Goal: Answer question/provide support: Share knowledge or assist other users

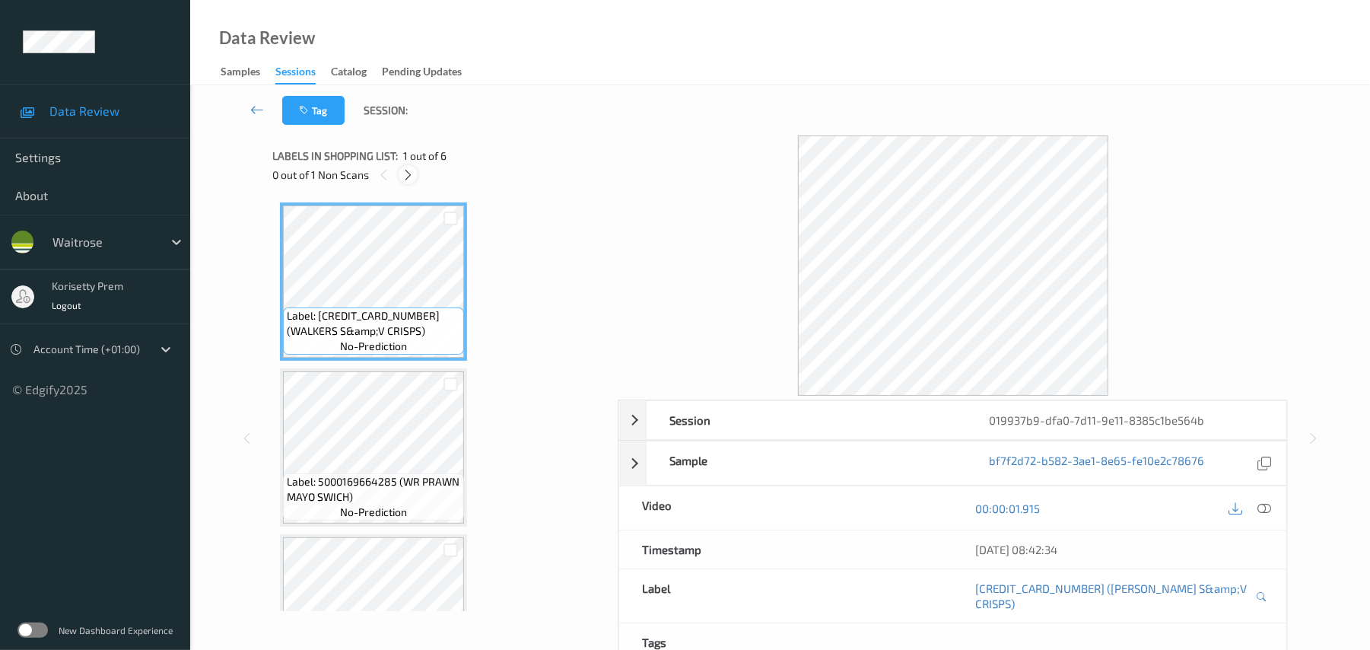
click at [409, 172] on icon at bounding box center [408, 175] width 13 height 14
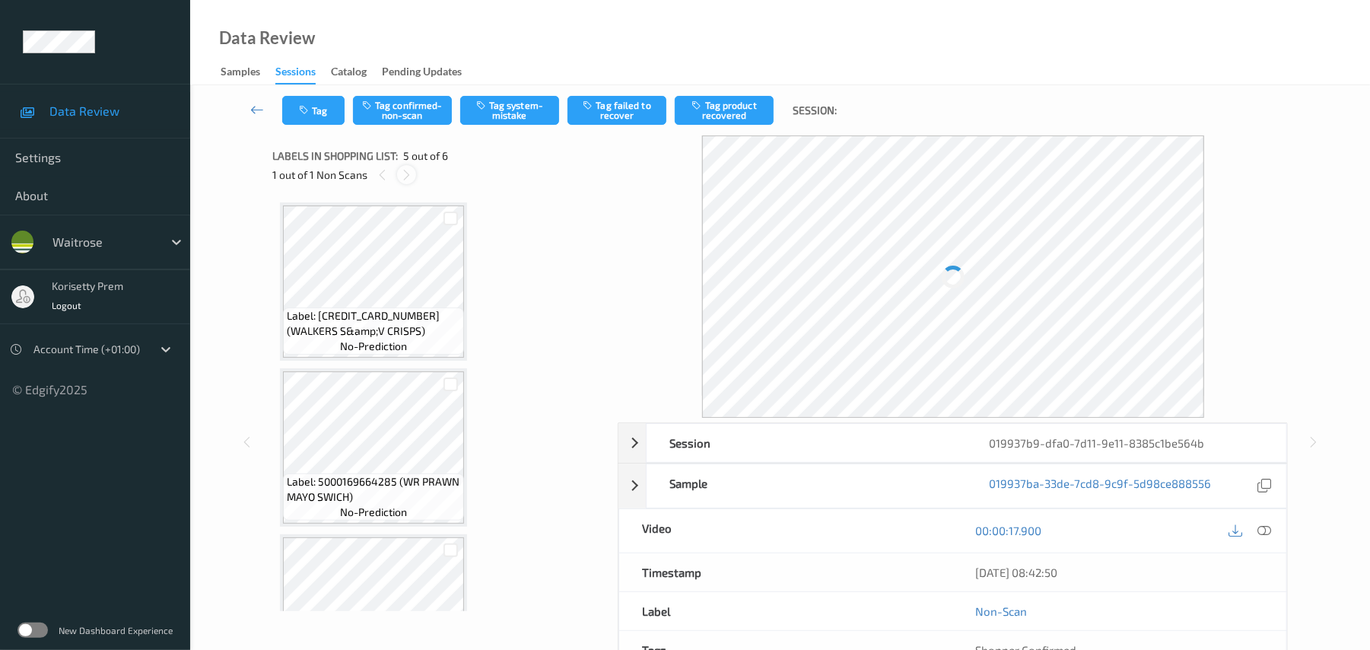
scroll to position [505, 0]
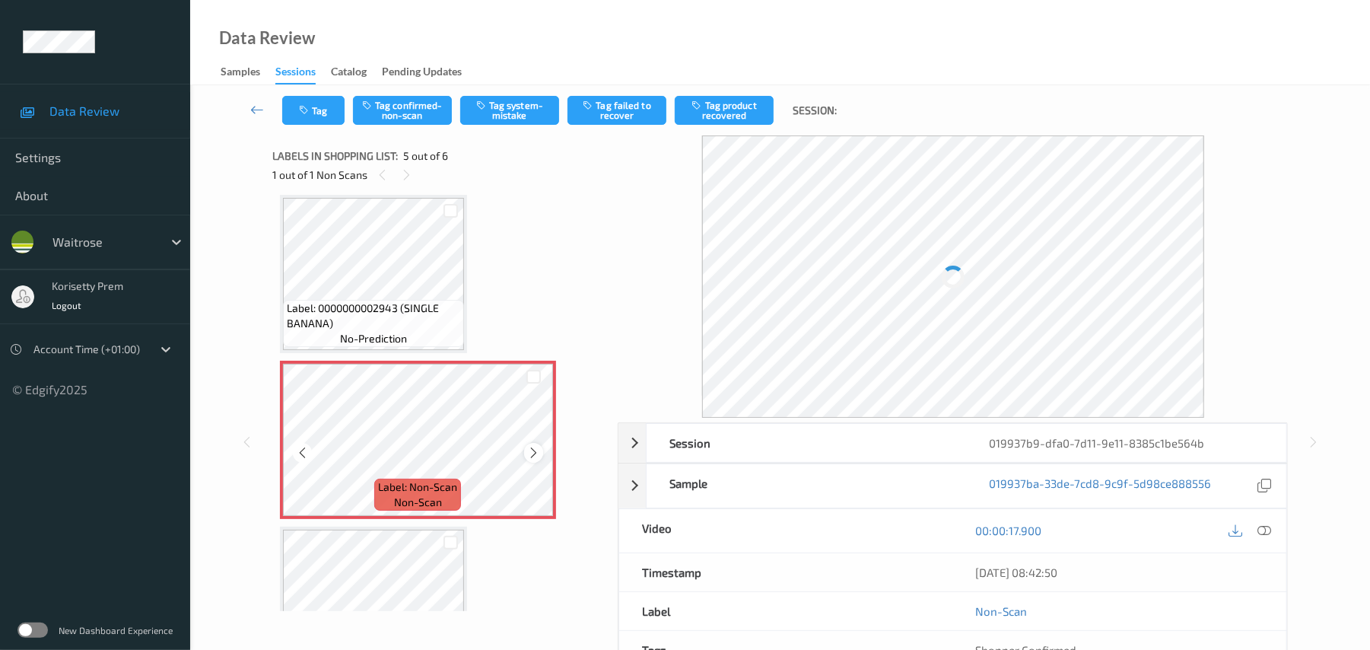
click at [536, 457] on icon at bounding box center [533, 453] width 13 height 14
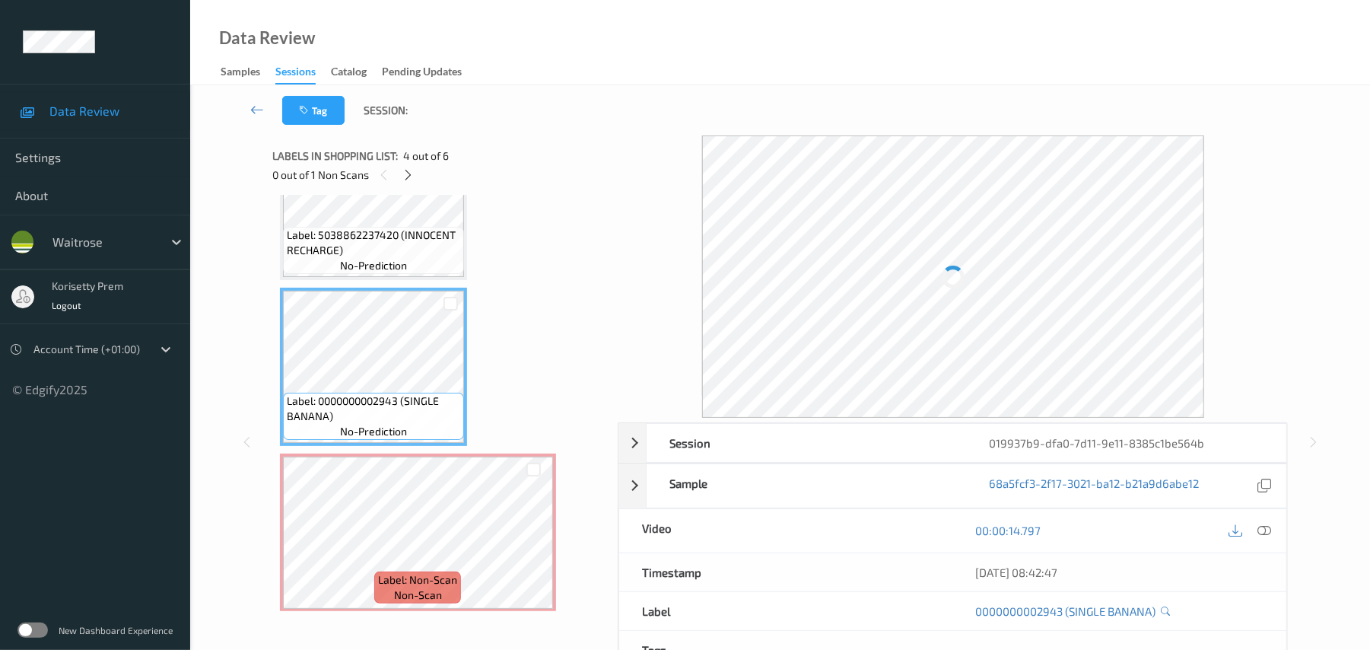
scroll to position [302, 0]
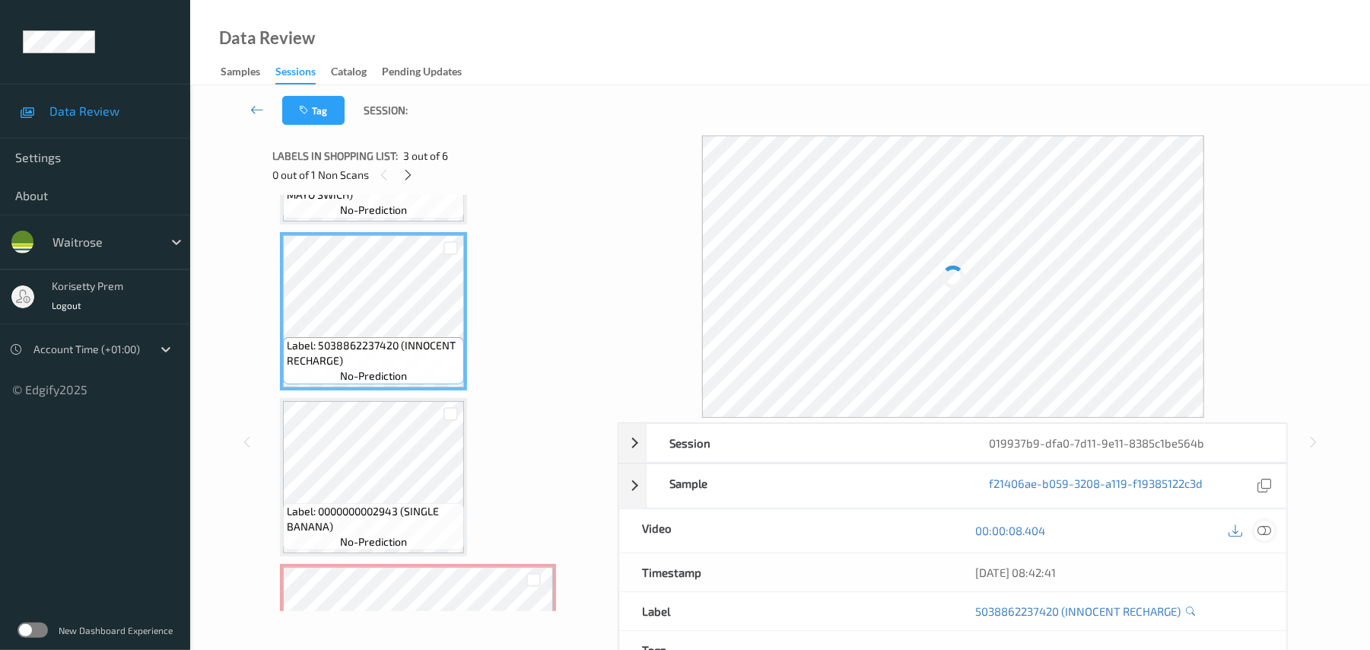
click at [1262, 530] on icon at bounding box center [1266, 531] width 14 height 14
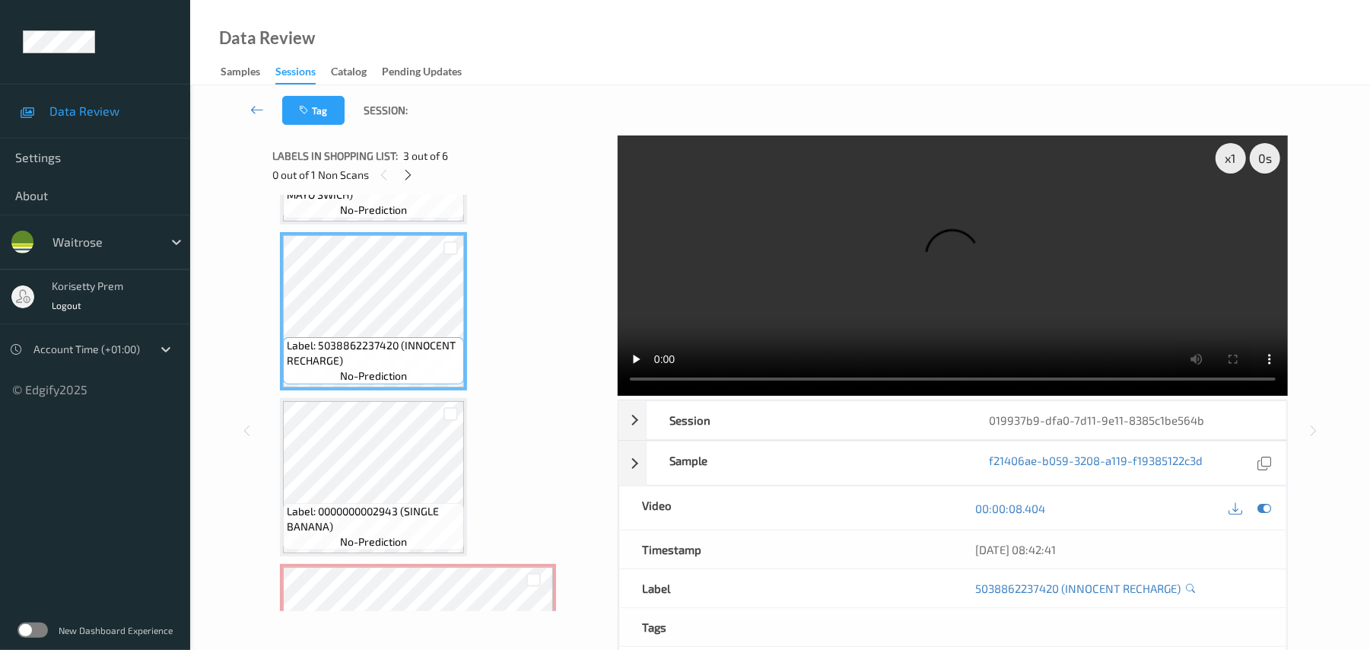
click at [817, 296] on video at bounding box center [953, 265] width 670 height 260
click at [269, 435] on div "x 1 0 s Session 019937b9-dfa0-7d11-9e11-8385c1be564b Session ID 019937b9-dfa0-7…" at bounding box center [780, 430] width 1118 height 590
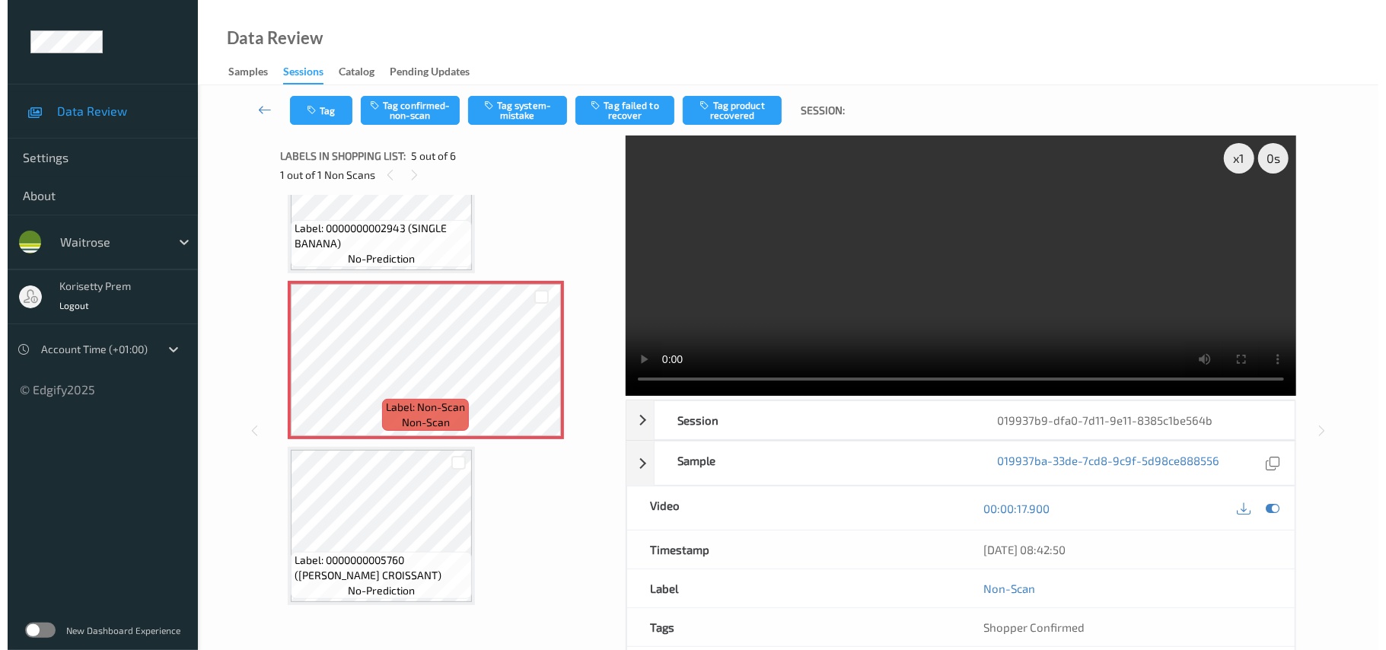
scroll to position [586, 0]
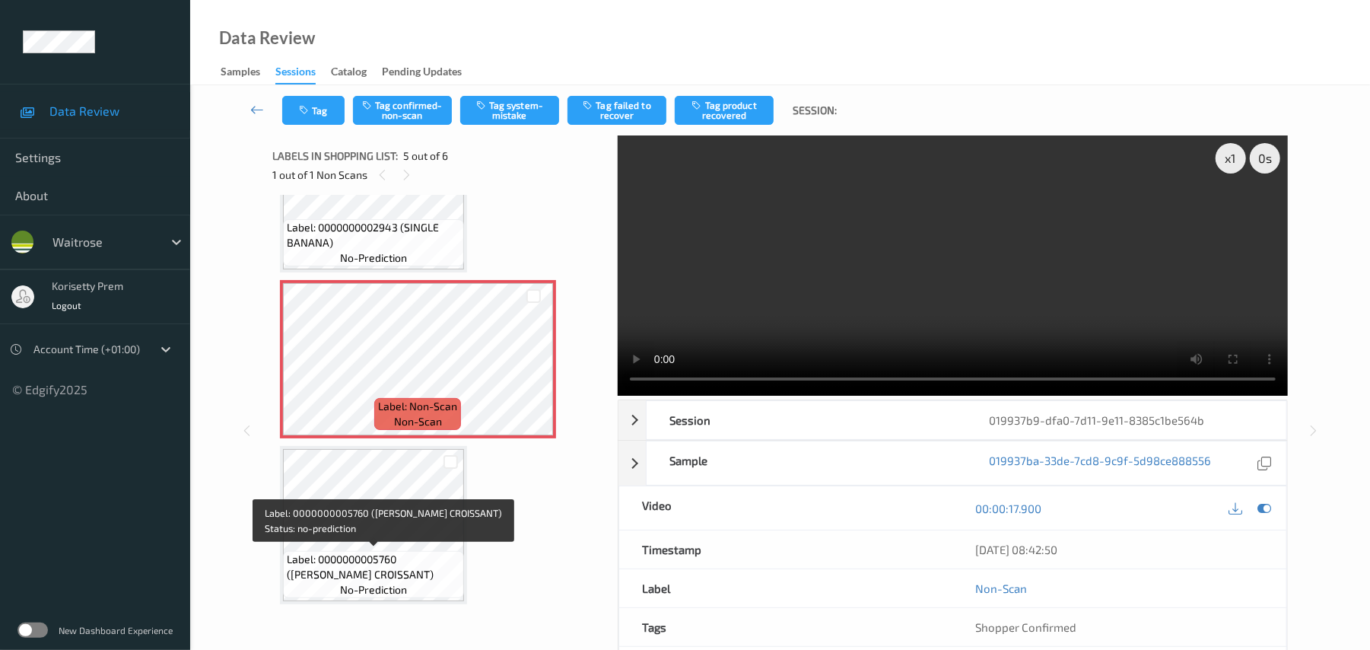
click at [390, 555] on span "Label: 0000000005760 ([PERSON_NAME] CROISSANT)" at bounding box center [373, 567] width 173 height 30
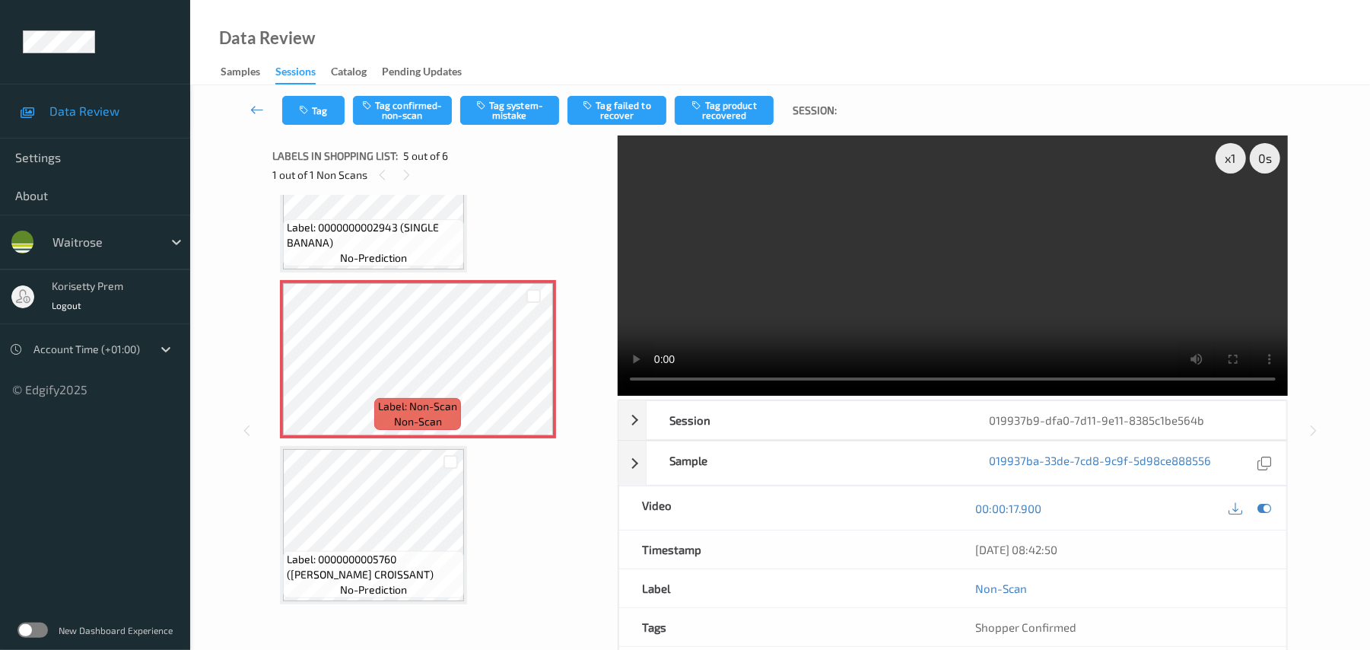
click at [1052, 280] on video at bounding box center [953, 265] width 670 height 260
click at [521, 99] on button "Tag system-mistake" at bounding box center [509, 110] width 99 height 29
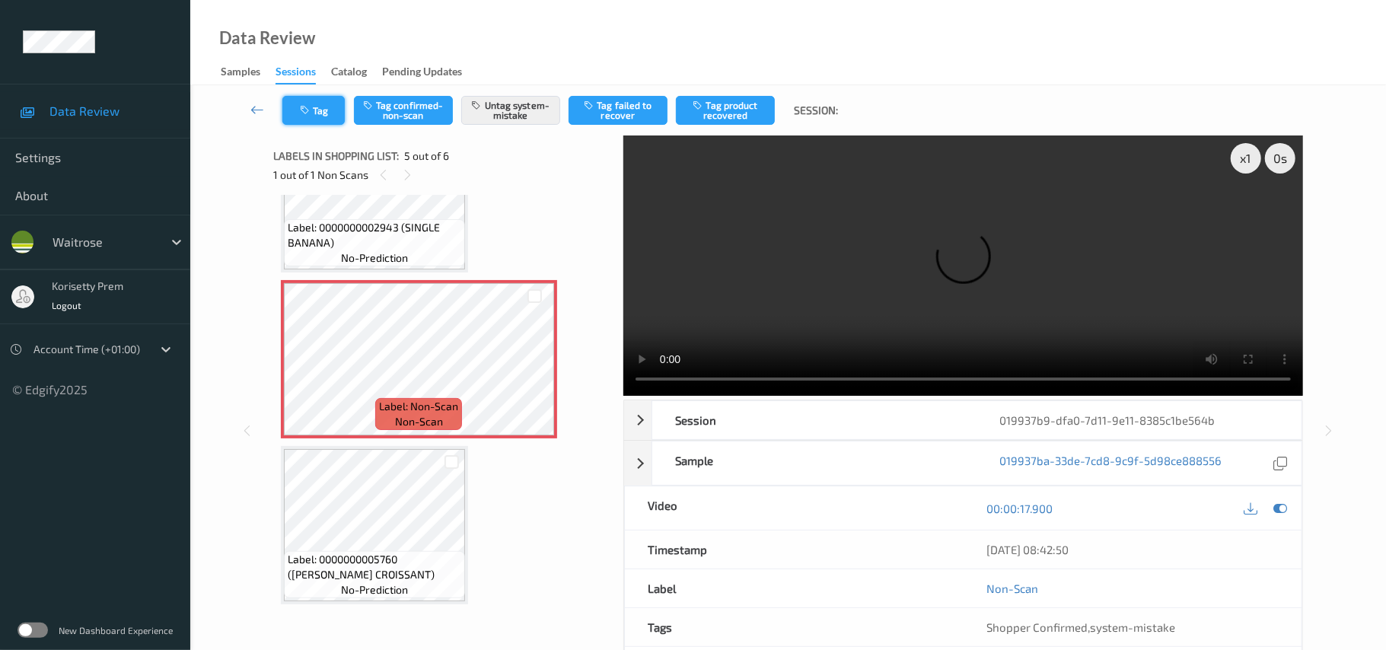
click at [306, 113] on icon "button" at bounding box center [306, 110] width 13 height 11
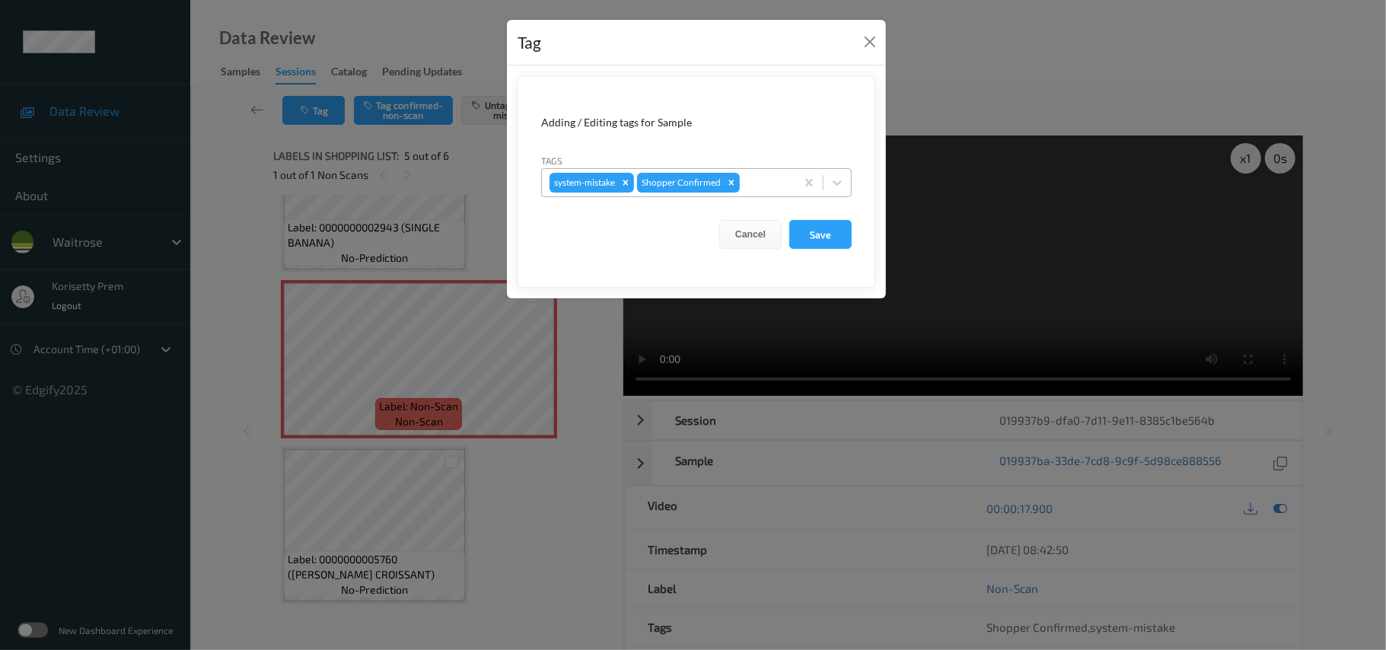
click at [776, 190] on div at bounding box center [765, 182] width 45 height 18
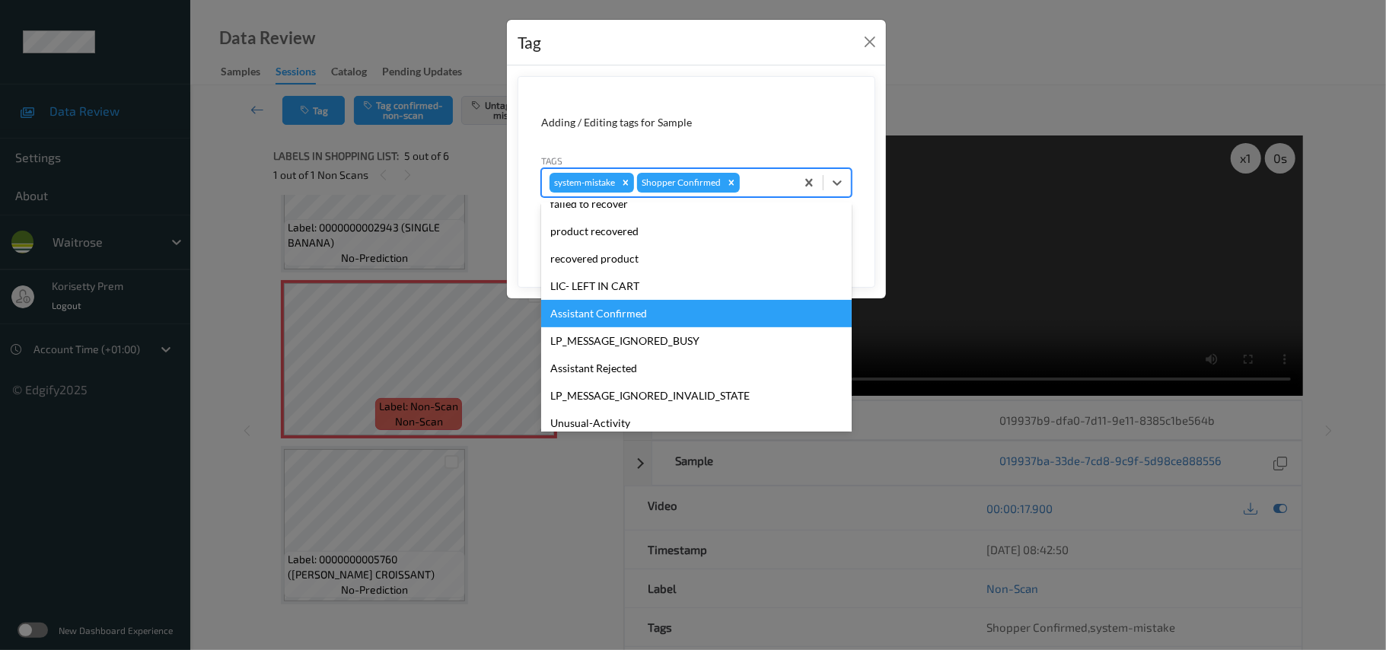
scroll to position [353, 0]
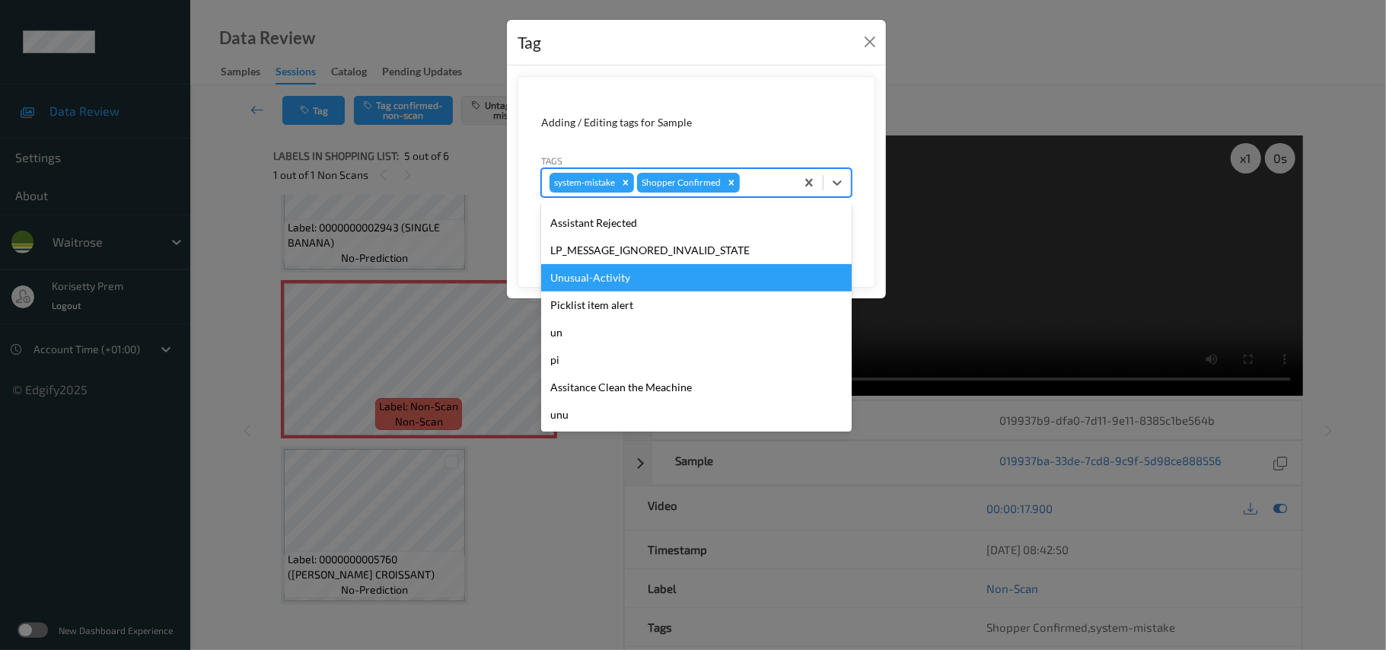
click at [578, 283] on div "Unusual-Activity" at bounding box center [696, 277] width 310 height 27
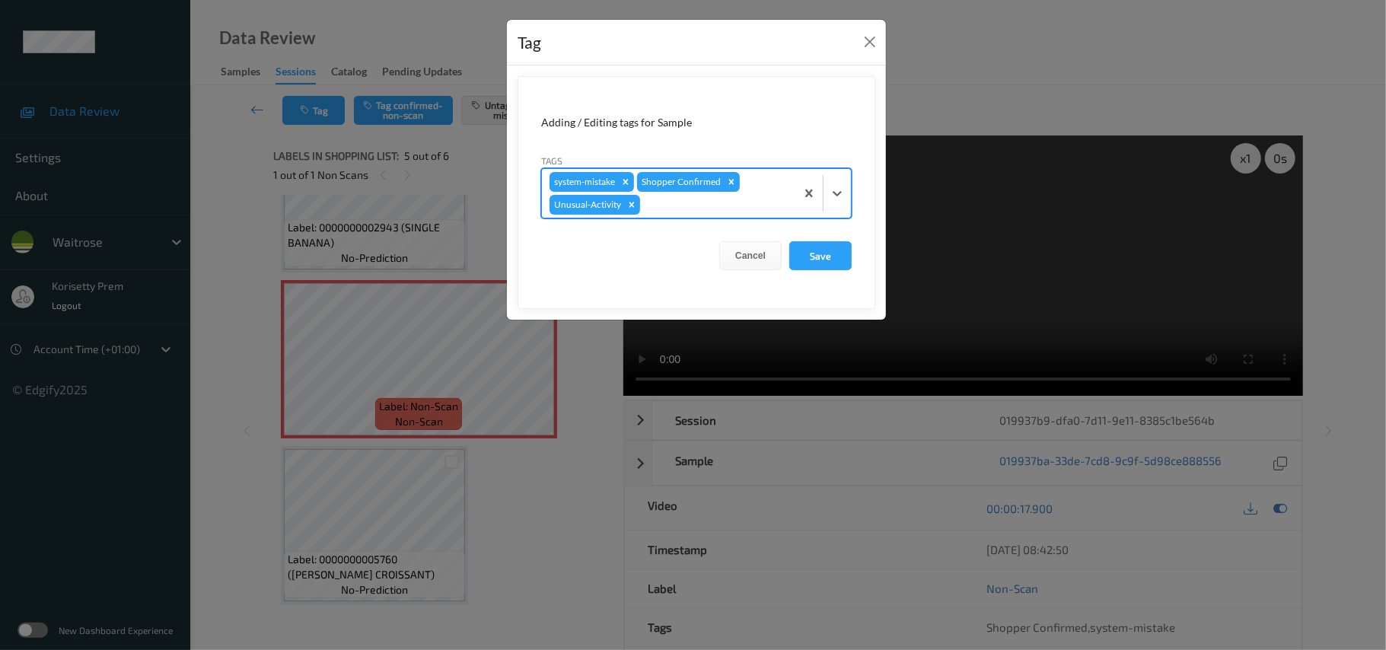
click at [664, 217] on div "system-mistake Shopper Confirmed Unusual-Activity" at bounding box center [668, 193] width 253 height 49
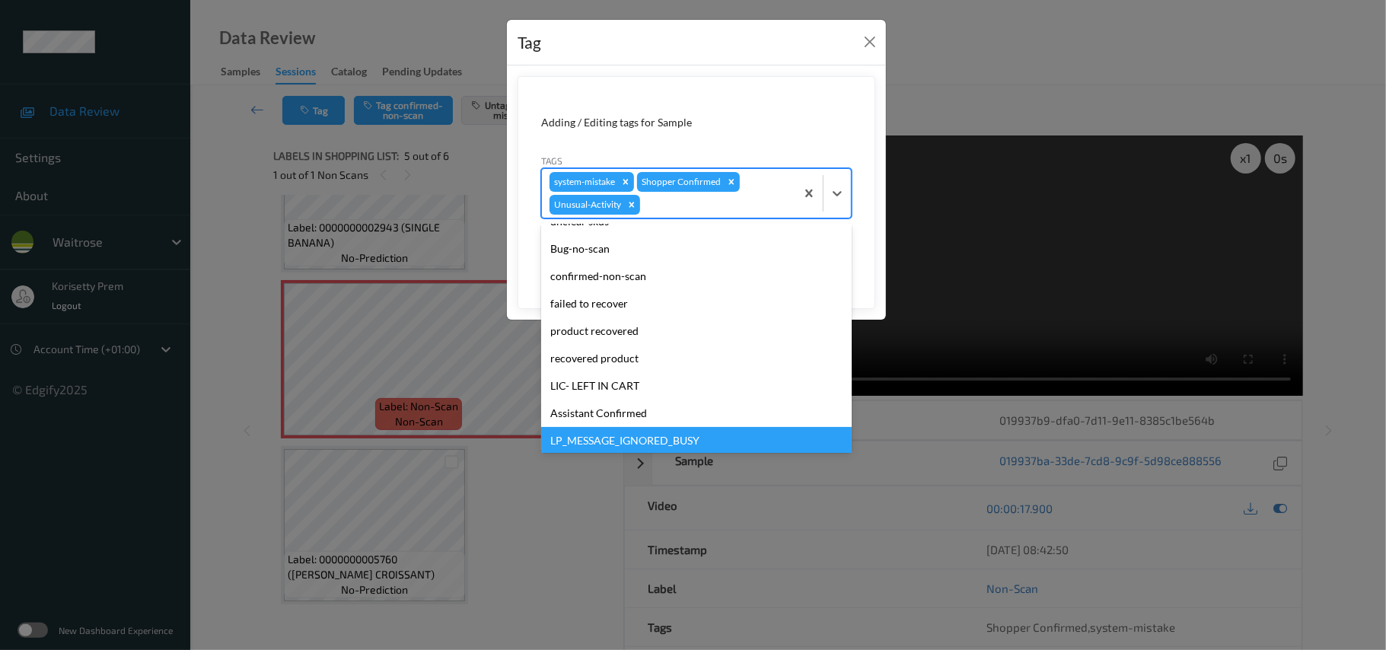
scroll to position [326, 0]
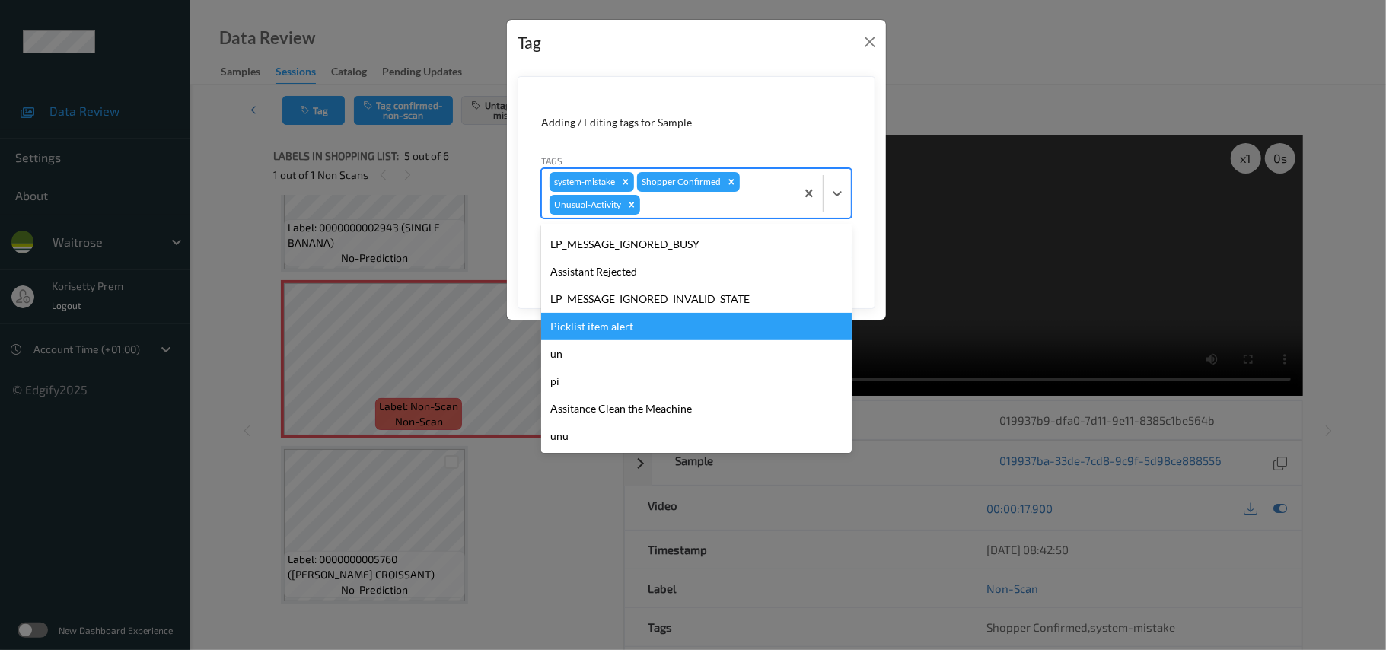
click at [600, 338] on div "Picklist item alert" at bounding box center [696, 326] width 310 height 27
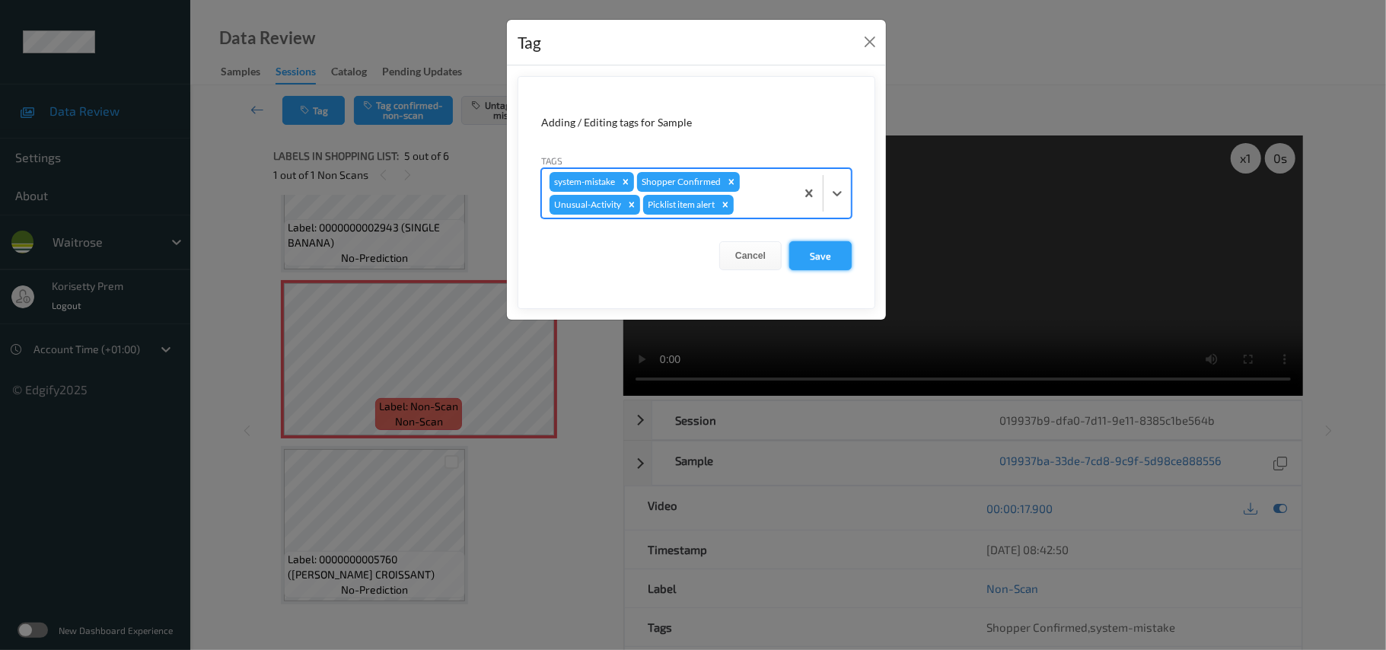
click at [814, 265] on button "Save" at bounding box center [820, 255] width 62 height 29
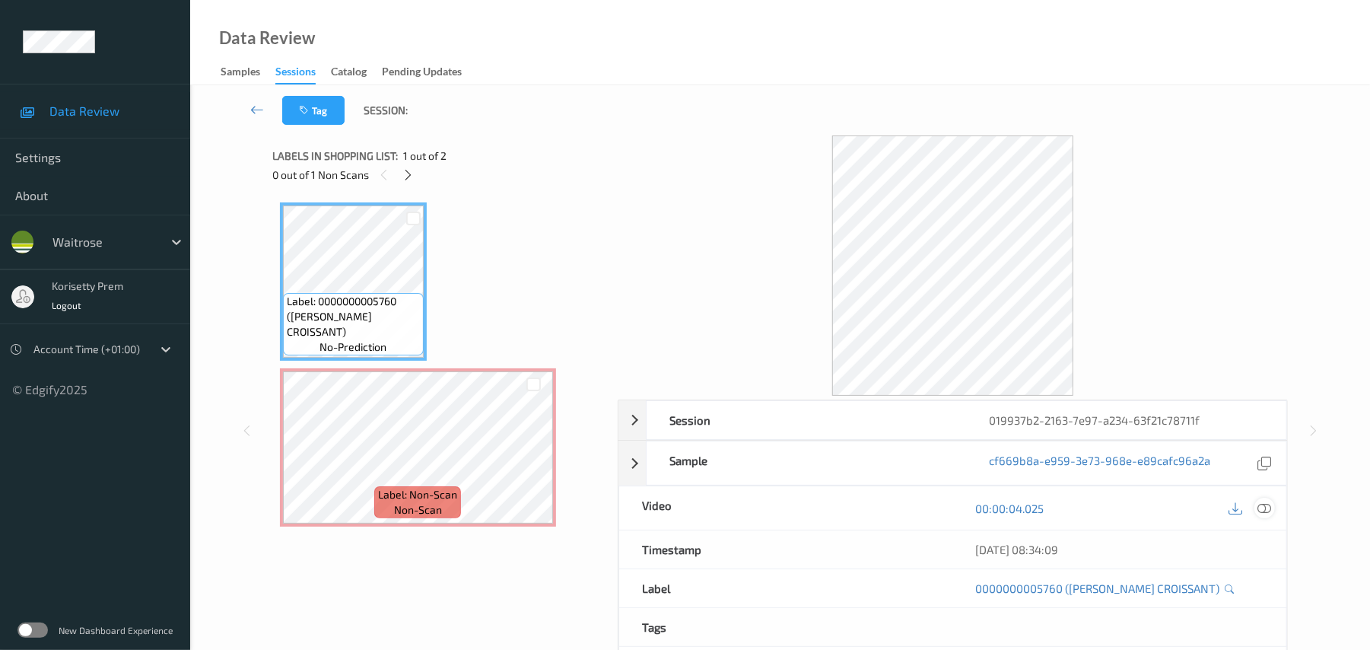
click at [1266, 505] on icon at bounding box center [1266, 508] width 14 height 14
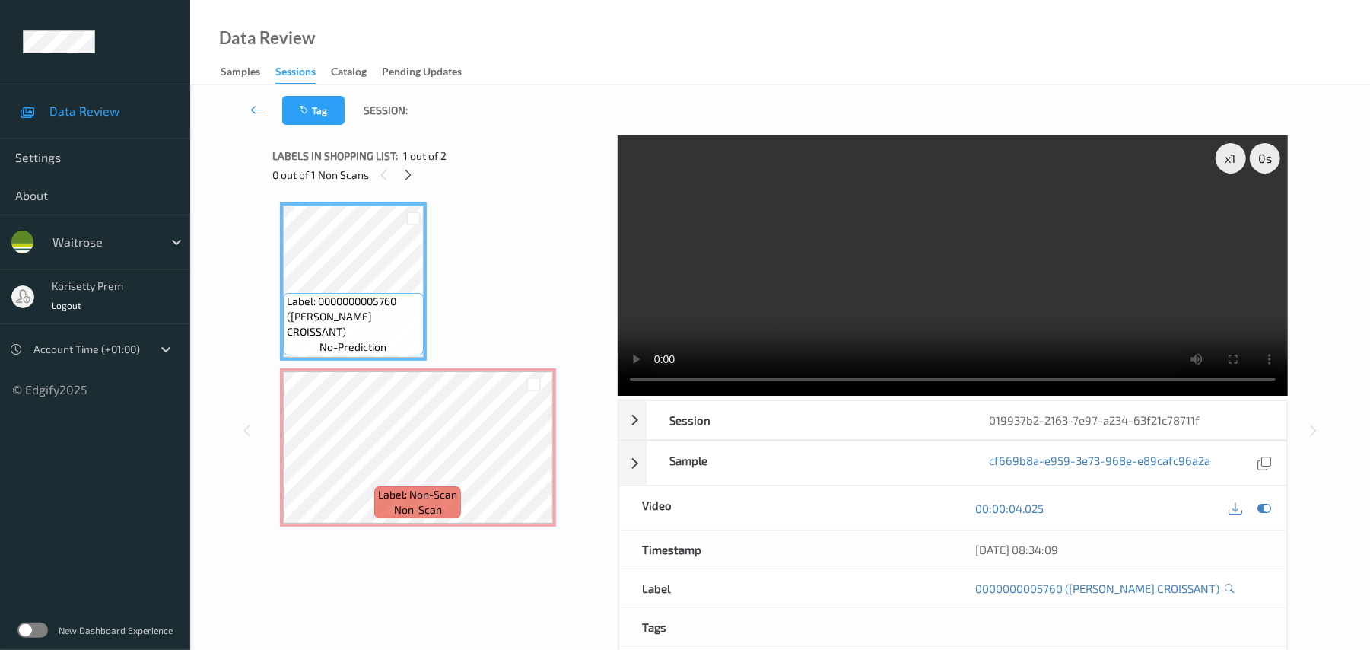
click at [864, 272] on video at bounding box center [953, 265] width 670 height 260
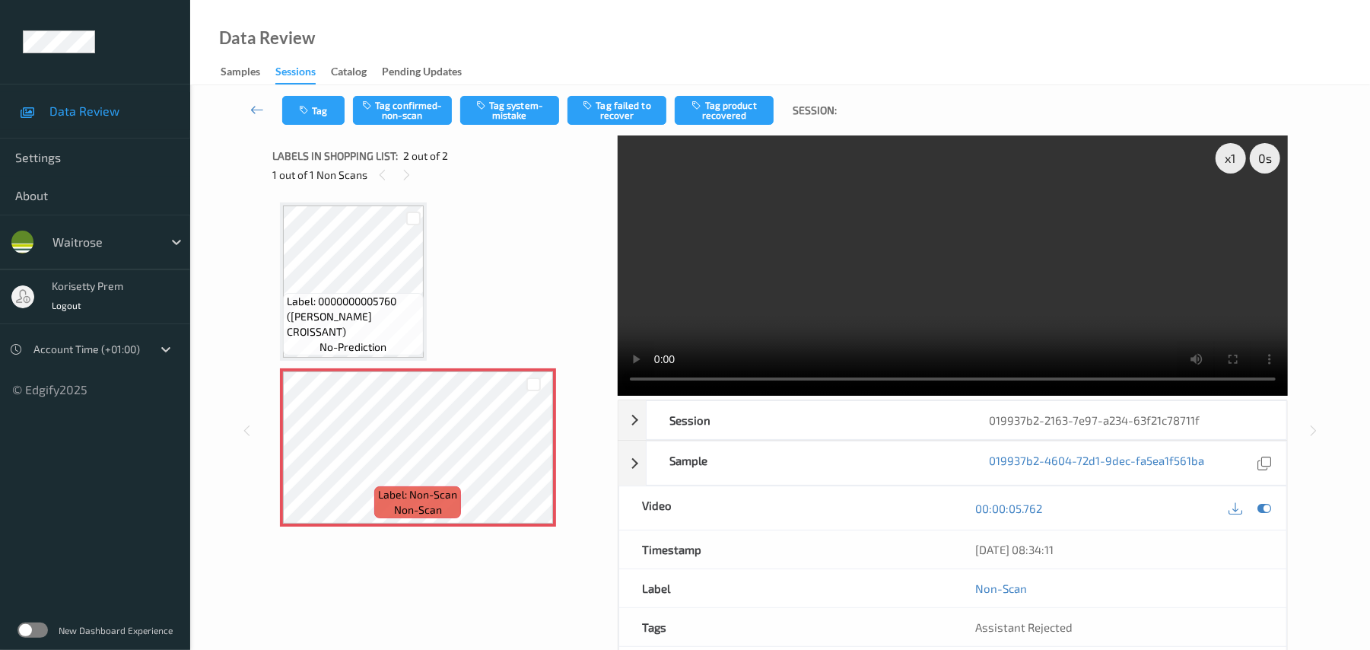
click at [767, 277] on video at bounding box center [953, 265] width 670 height 260
click at [524, 116] on button "Tag system-mistake" at bounding box center [509, 110] width 99 height 29
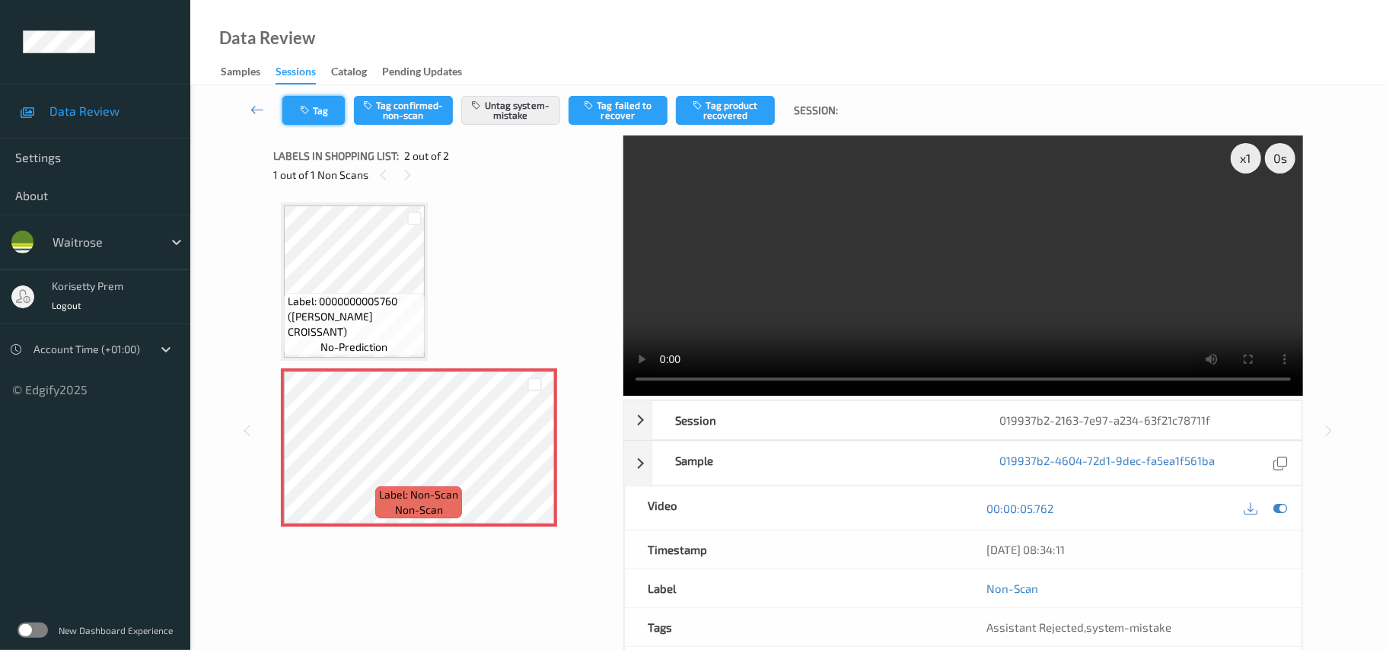
click at [317, 119] on button "Tag" at bounding box center [313, 110] width 62 height 29
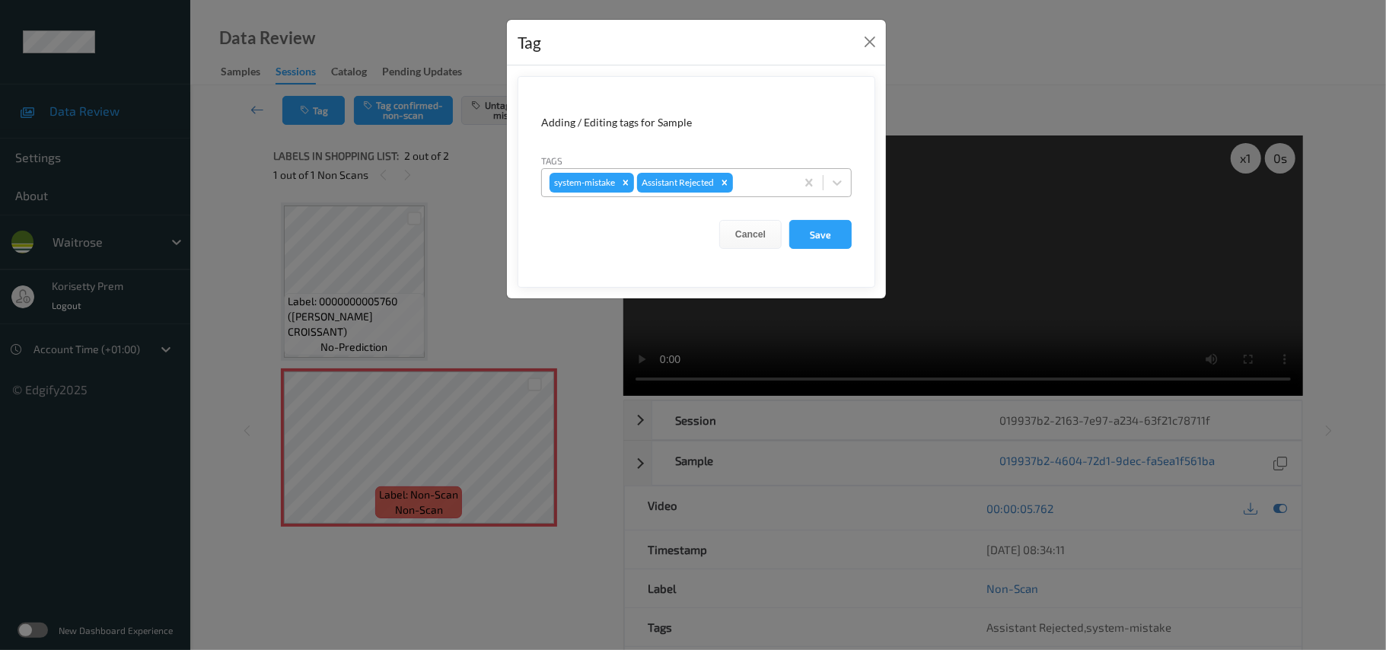
click at [753, 186] on div at bounding box center [762, 182] width 52 height 18
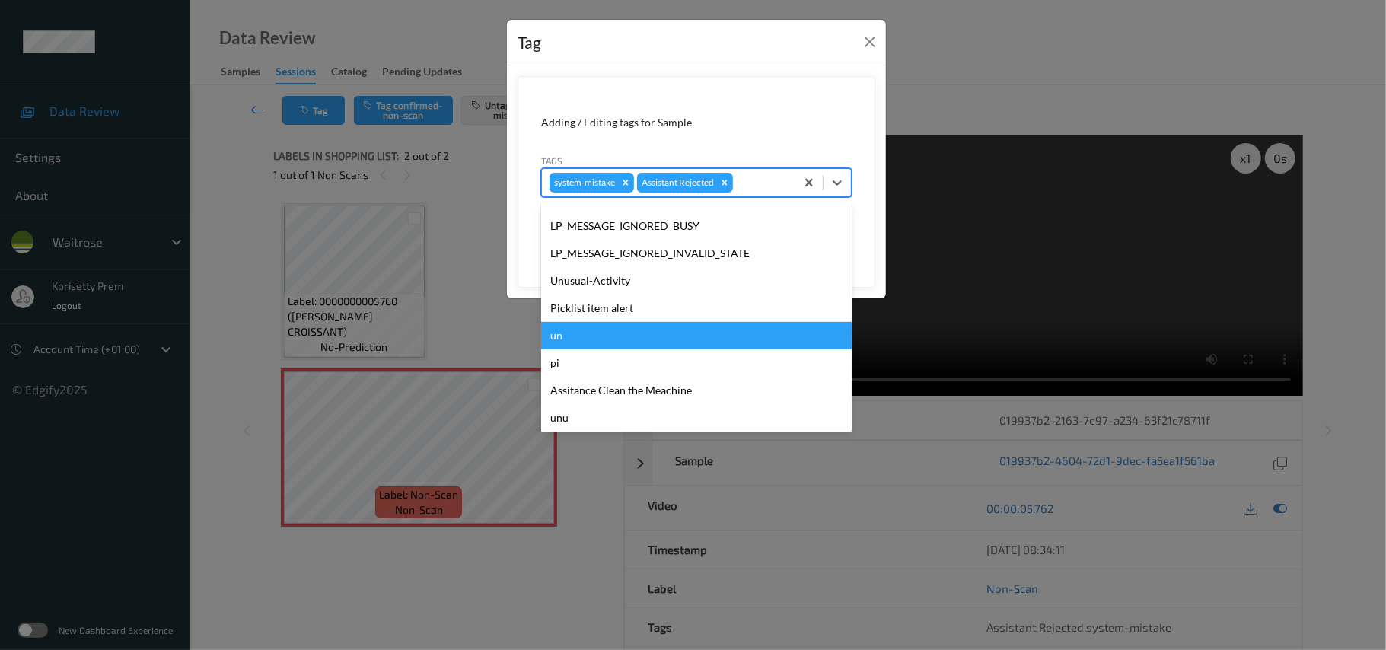
scroll to position [353, 0]
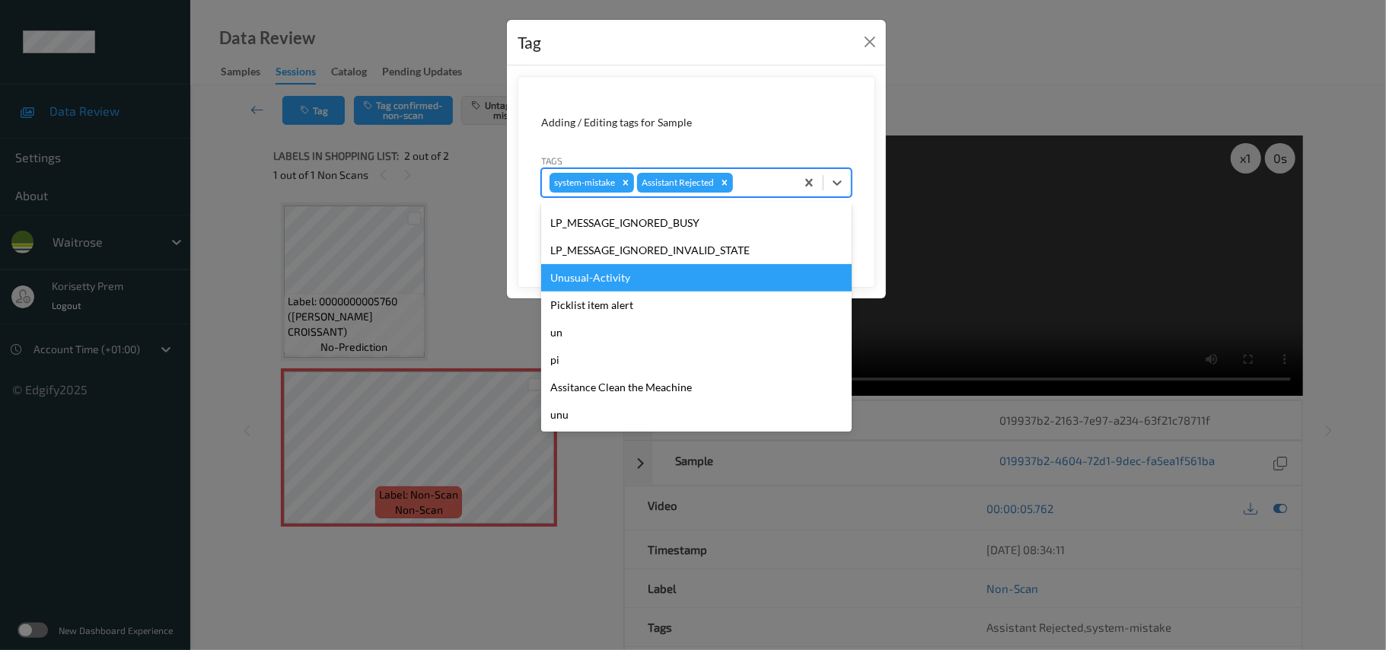
click at [616, 277] on div "Unusual-Activity" at bounding box center [696, 277] width 310 height 27
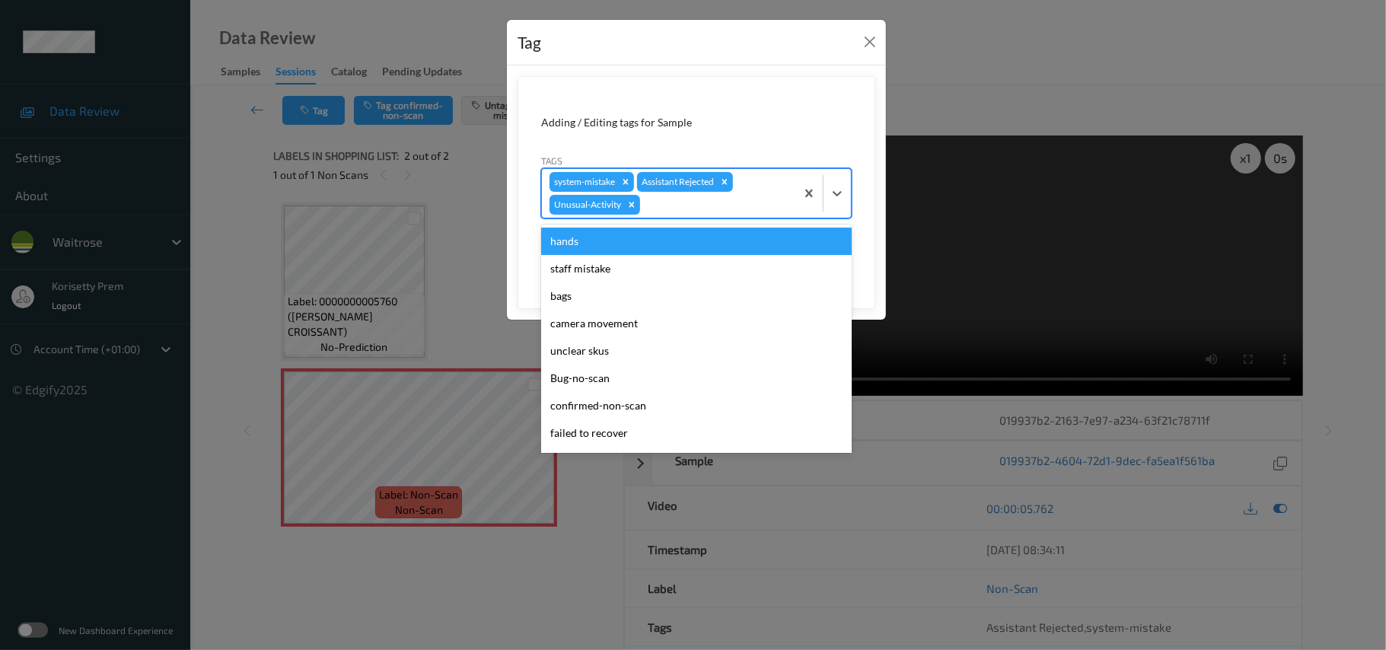
click at [715, 217] on div "system-mistake Assistant Rejected Unusual-Activity" at bounding box center [668, 193] width 253 height 49
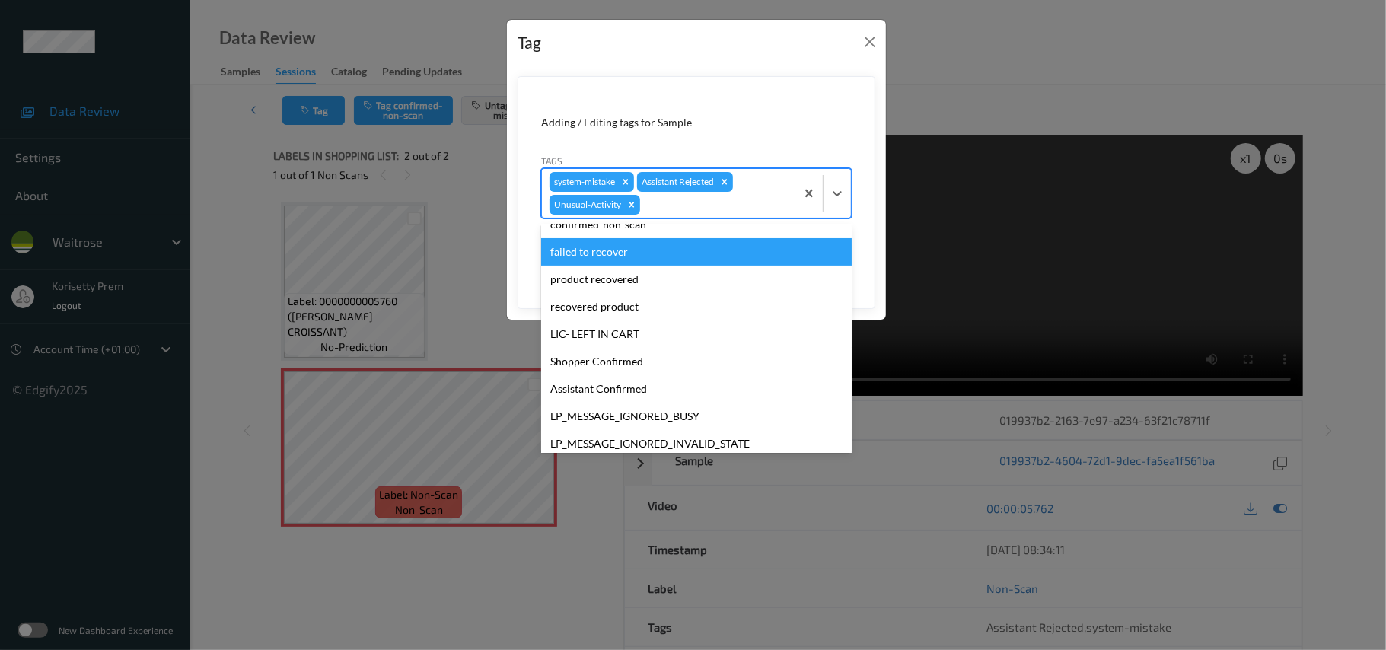
scroll to position [326, 0]
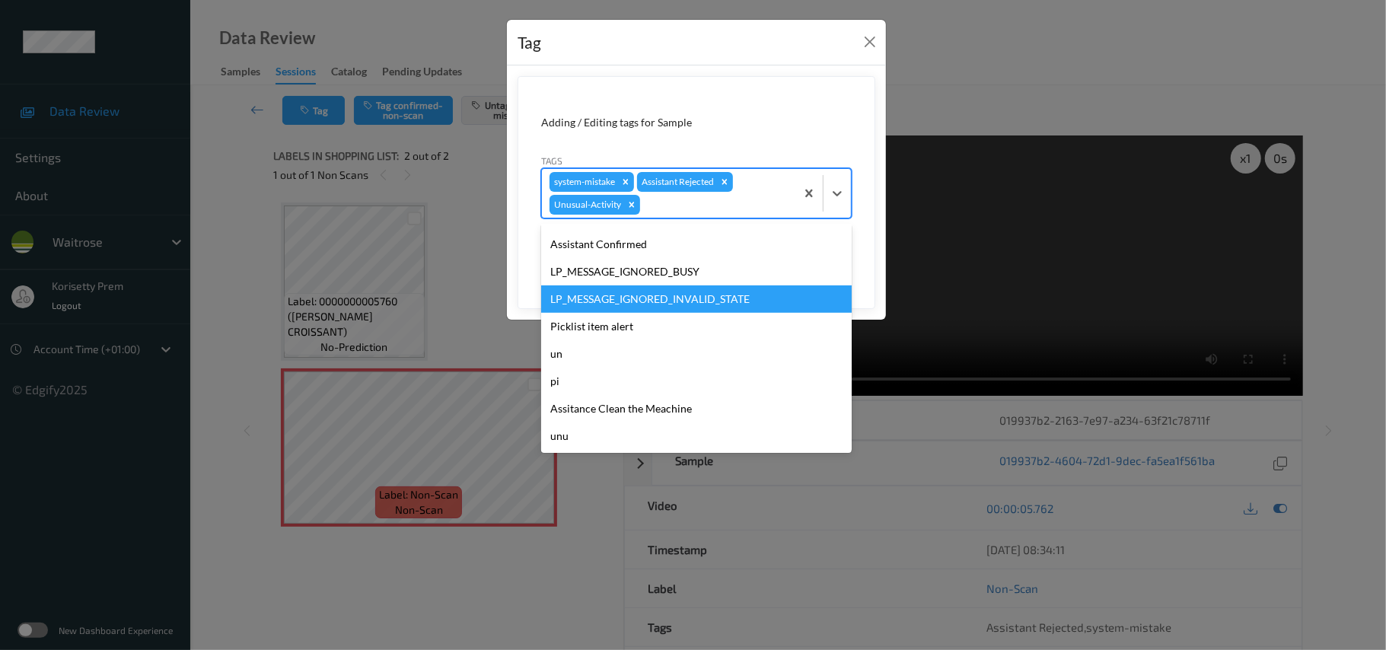
click at [652, 312] on div "LP_MESSAGE_IGNORED_INVALID_STATE" at bounding box center [696, 298] width 310 height 27
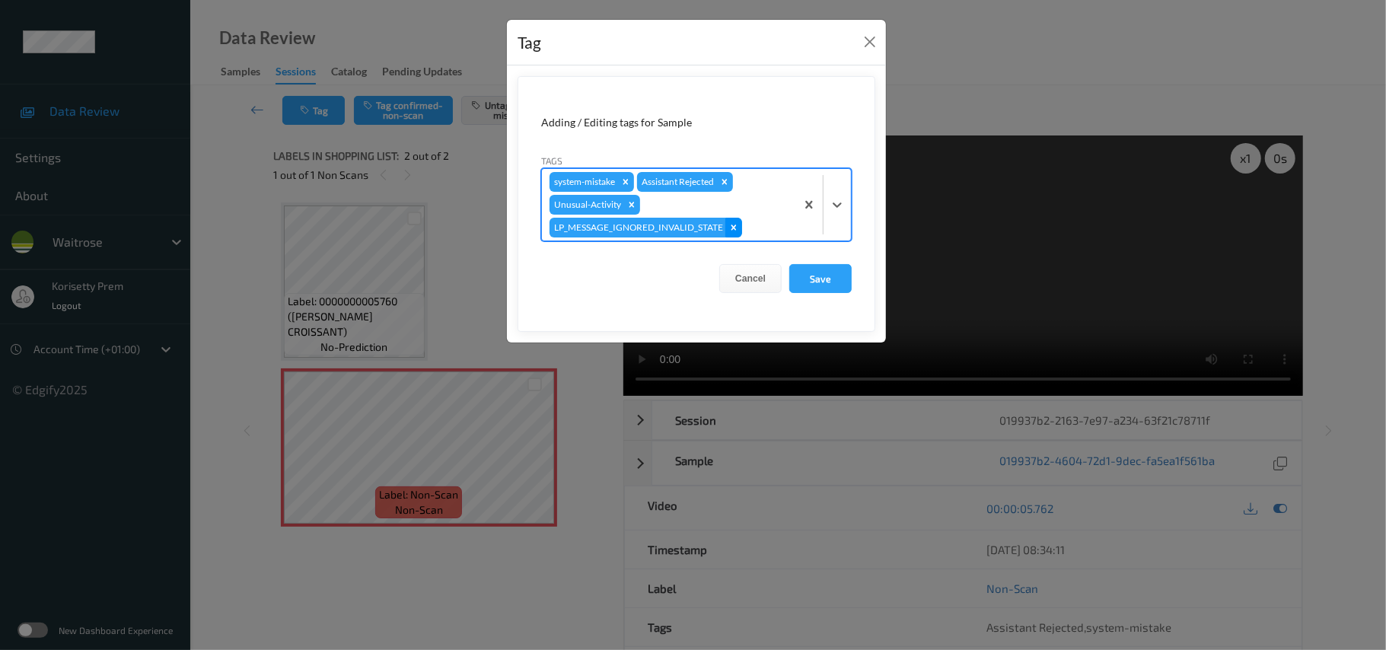
click at [728, 231] on icon "Remove LP_MESSAGE_IGNORED_INVALID_STATE" at bounding box center [733, 227] width 11 height 11
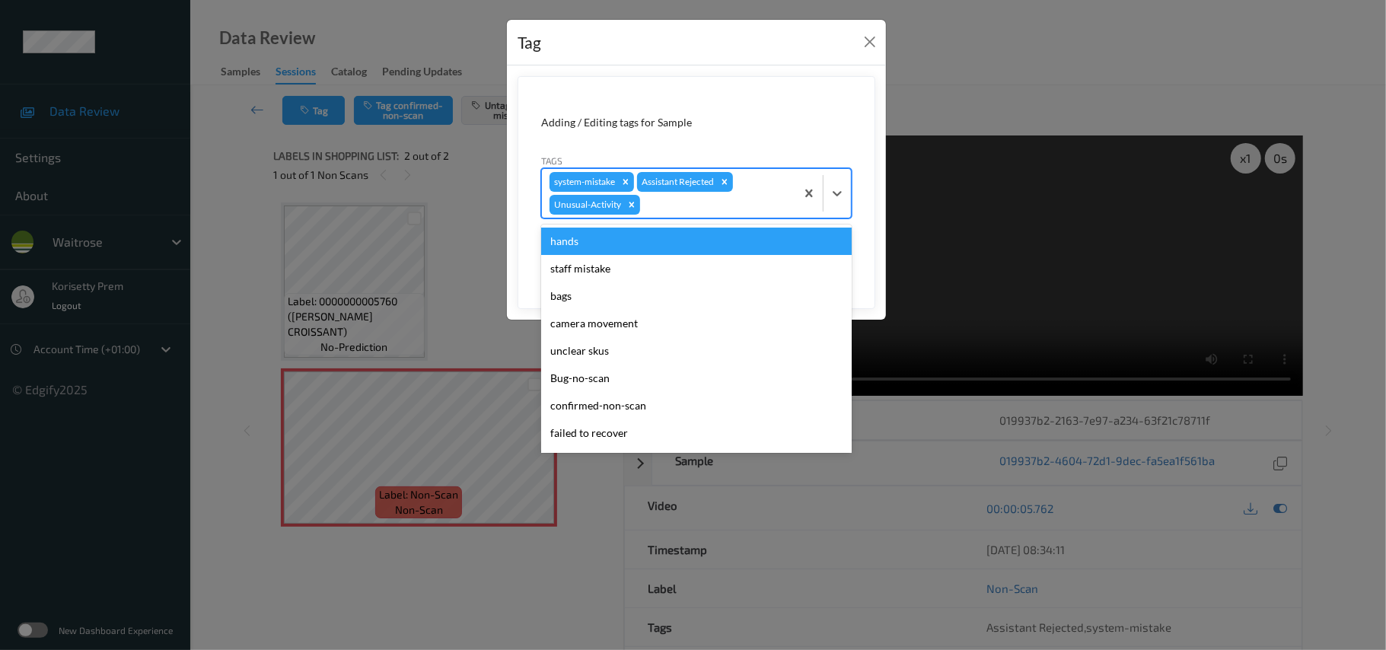
click at [731, 195] on div "system-mistake Assistant Rejected Unusual-Activity" at bounding box center [668, 193] width 253 height 49
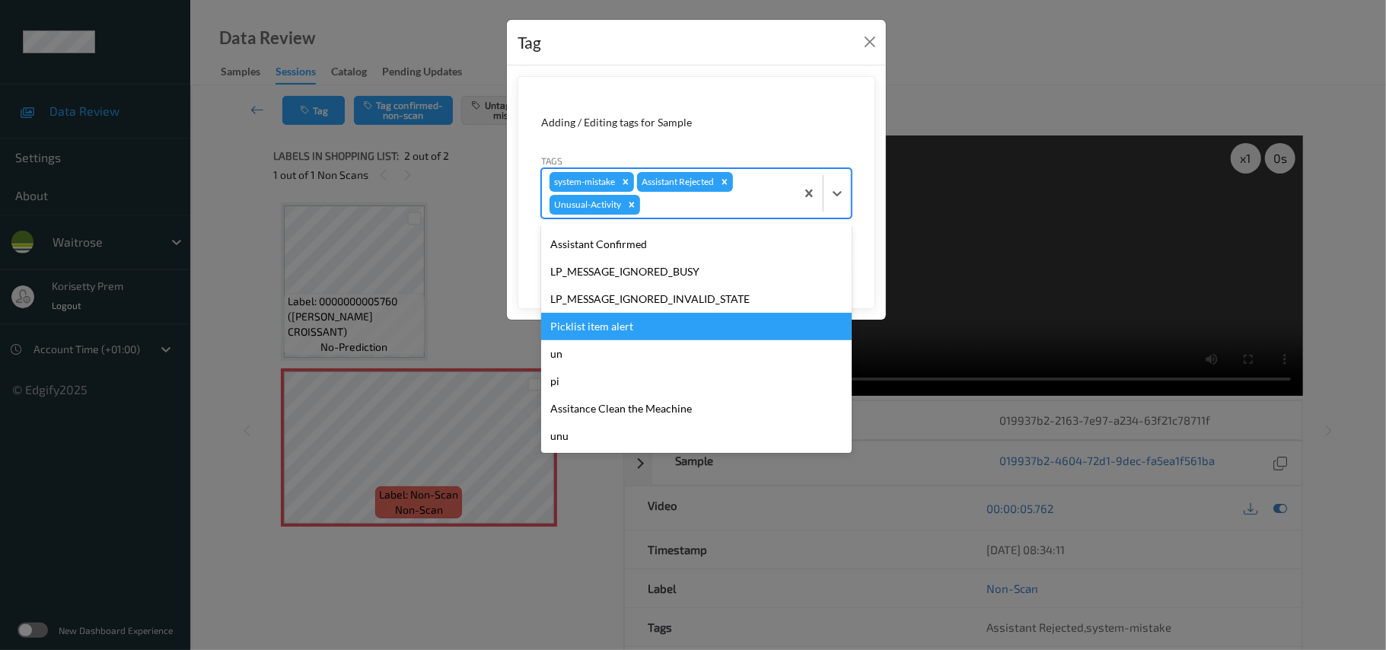
click at [606, 323] on div "Picklist item alert" at bounding box center [696, 326] width 310 height 27
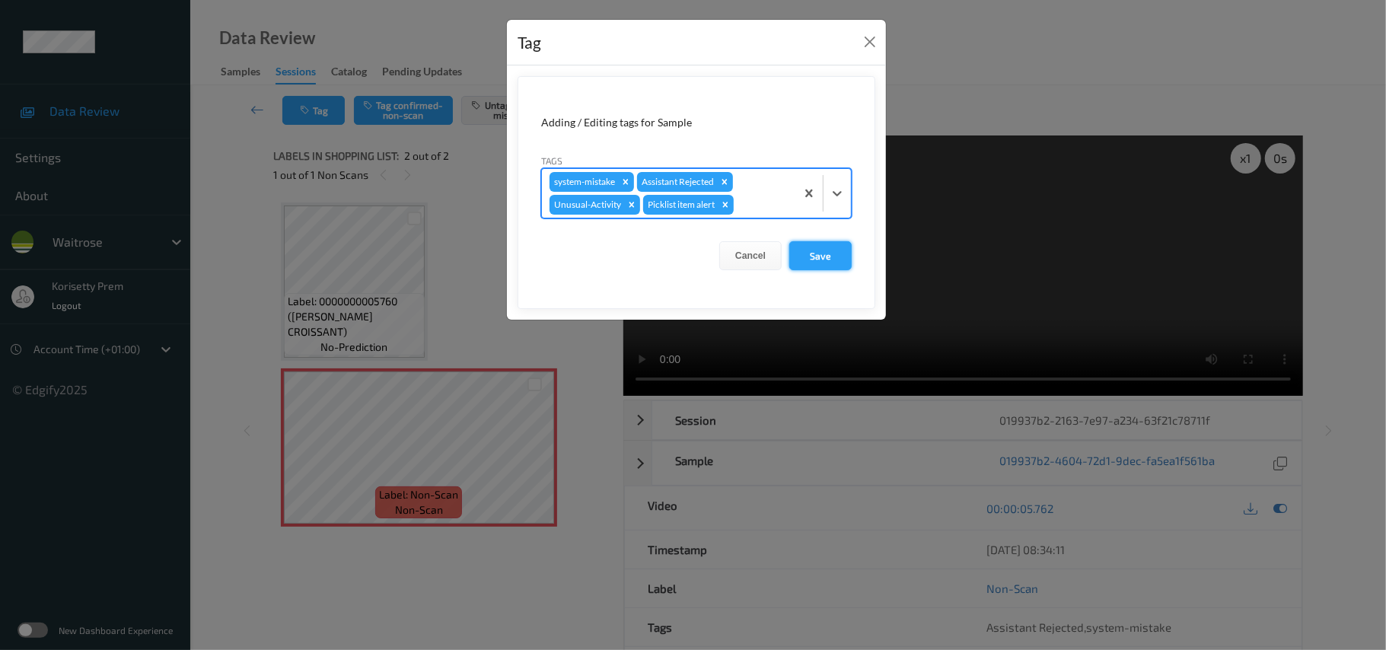
click at [814, 256] on button "Save" at bounding box center [820, 255] width 62 height 29
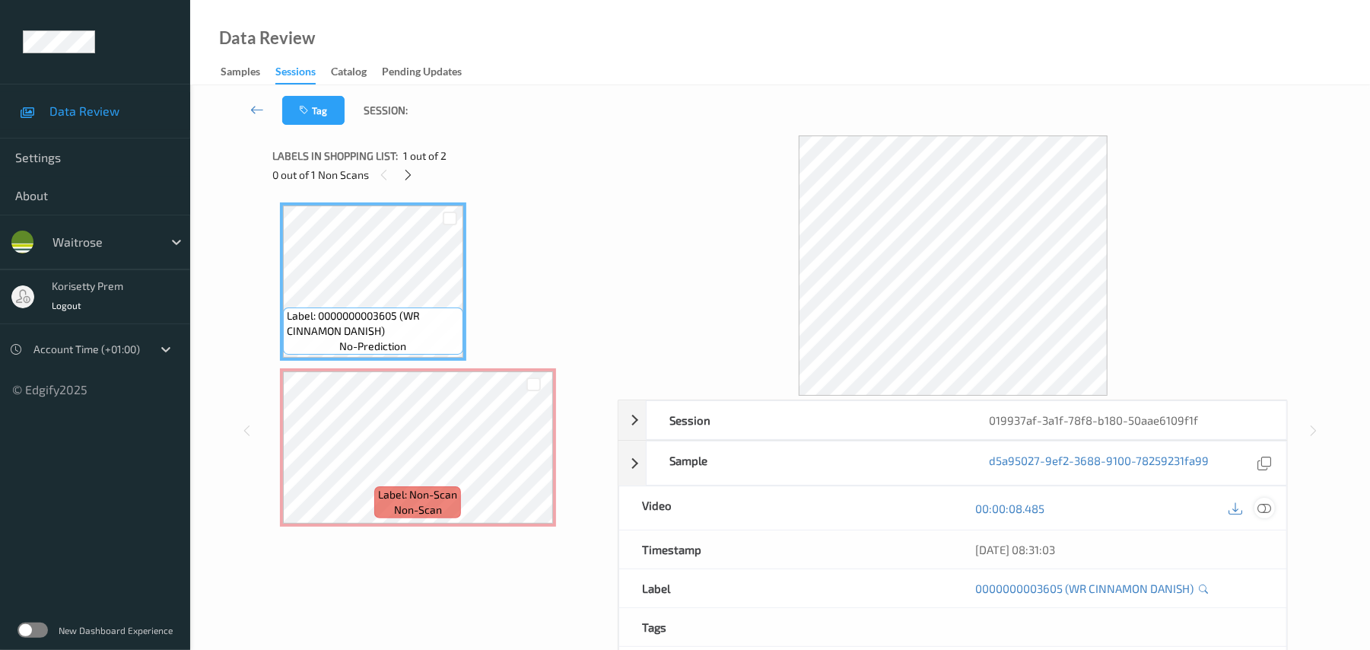
click at [1263, 502] on icon at bounding box center [1266, 508] width 14 height 14
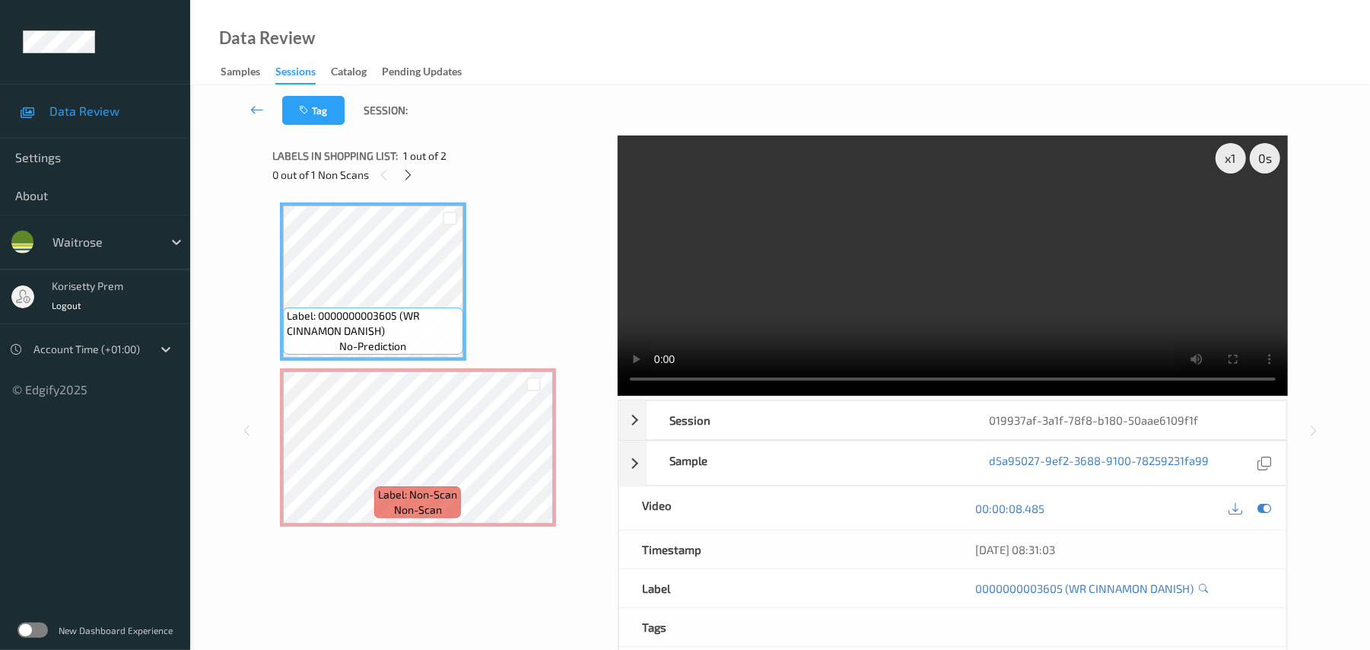
click at [773, 318] on video at bounding box center [953, 265] width 670 height 260
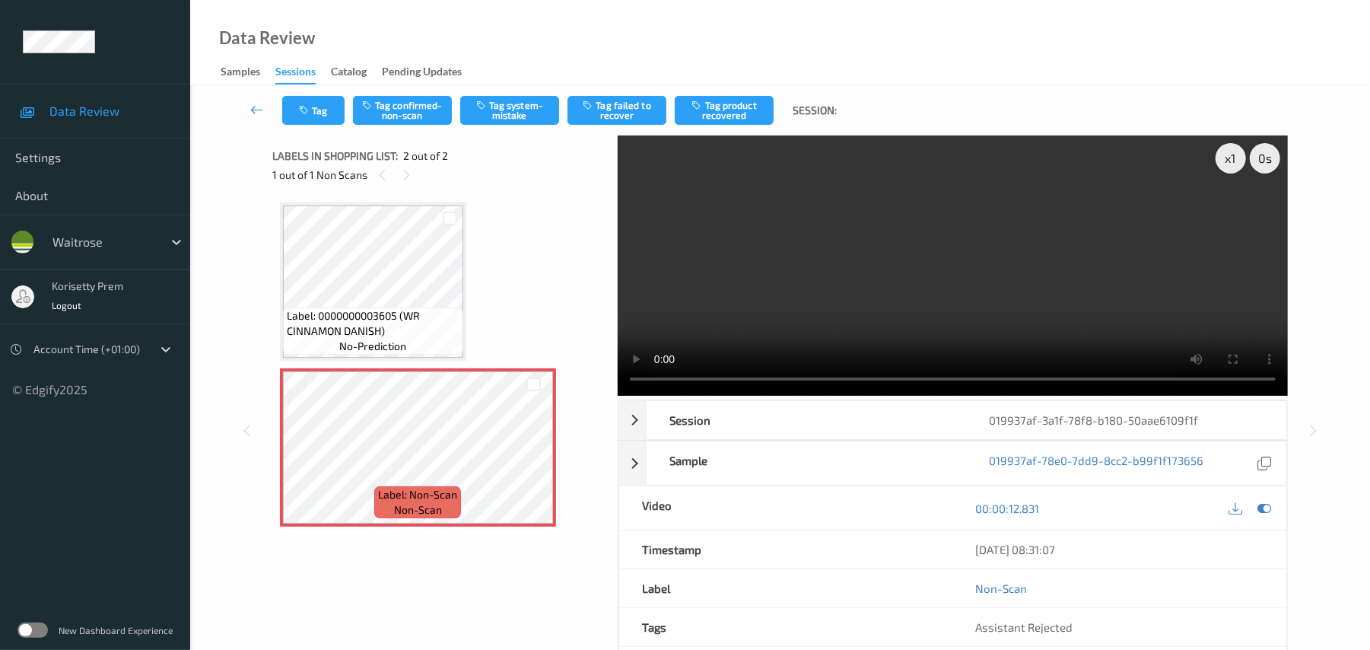
click at [794, 224] on video at bounding box center [953, 265] width 670 height 260
click at [503, 110] on button "Tag system-mistake" at bounding box center [509, 110] width 99 height 29
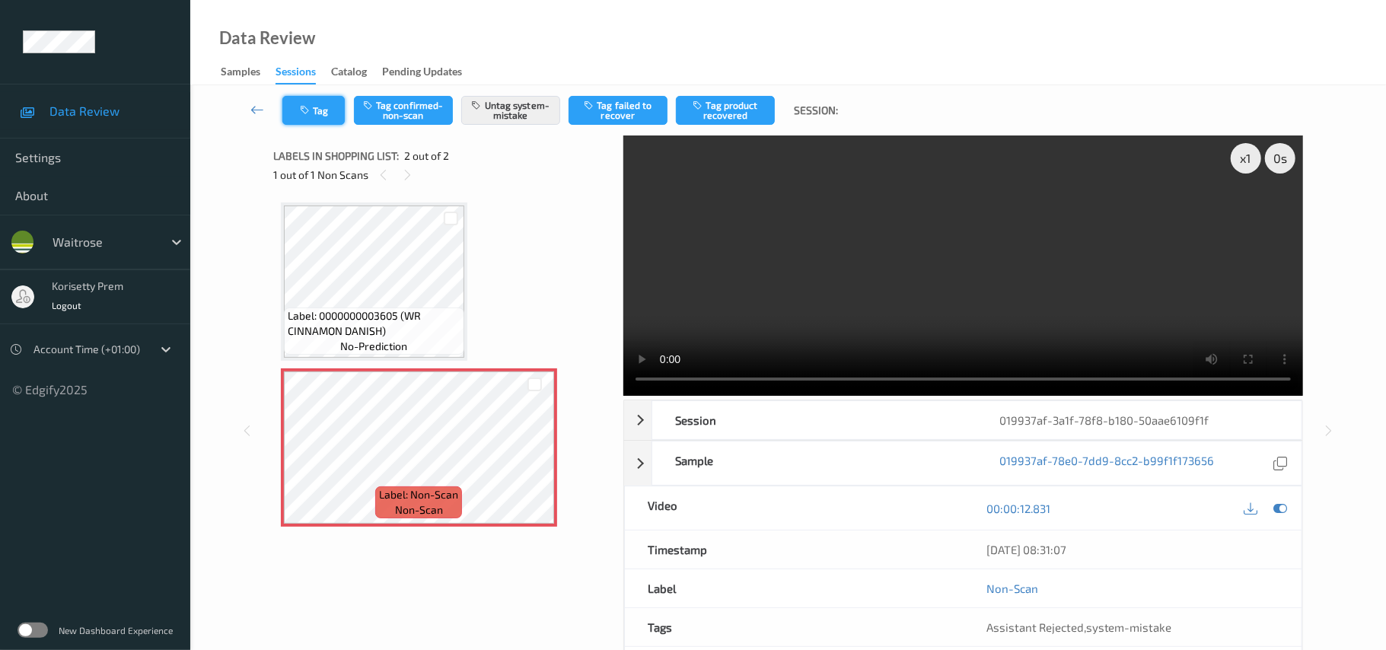
click at [298, 114] on button "Tag" at bounding box center [313, 110] width 62 height 29
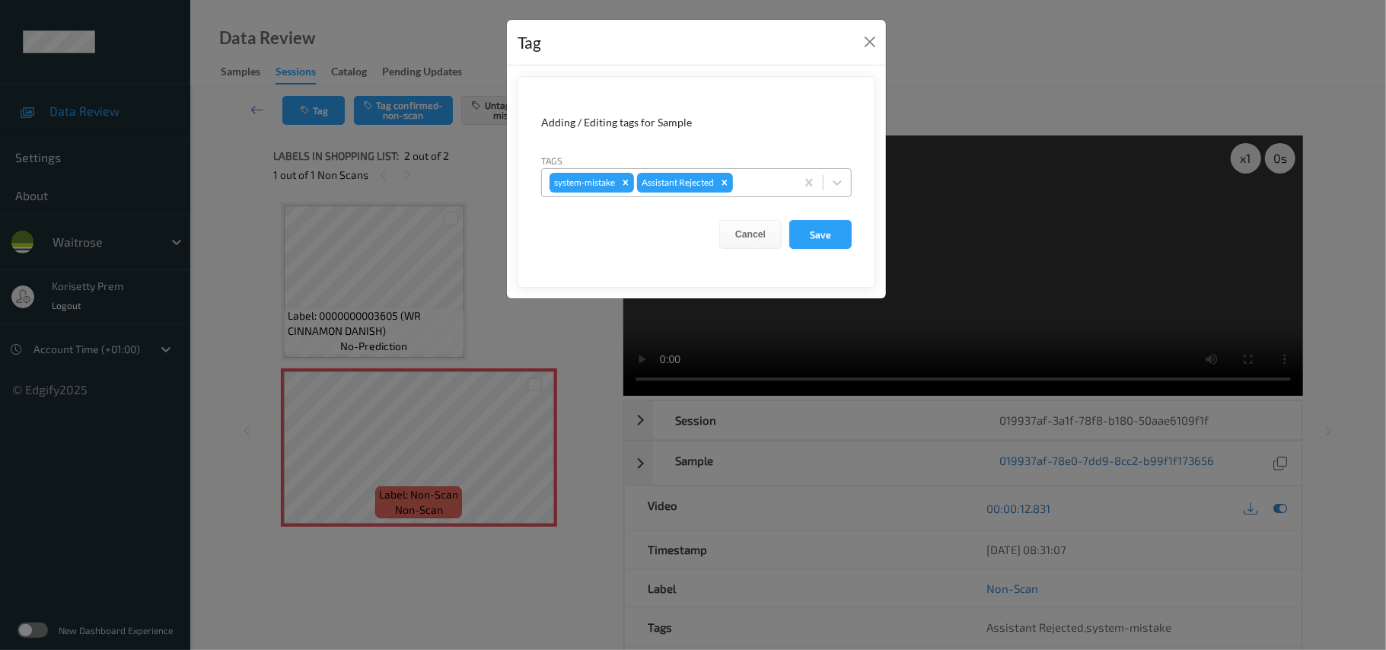
click at [771, 187] on div at bounding box center [762, 182] width 52 height 18
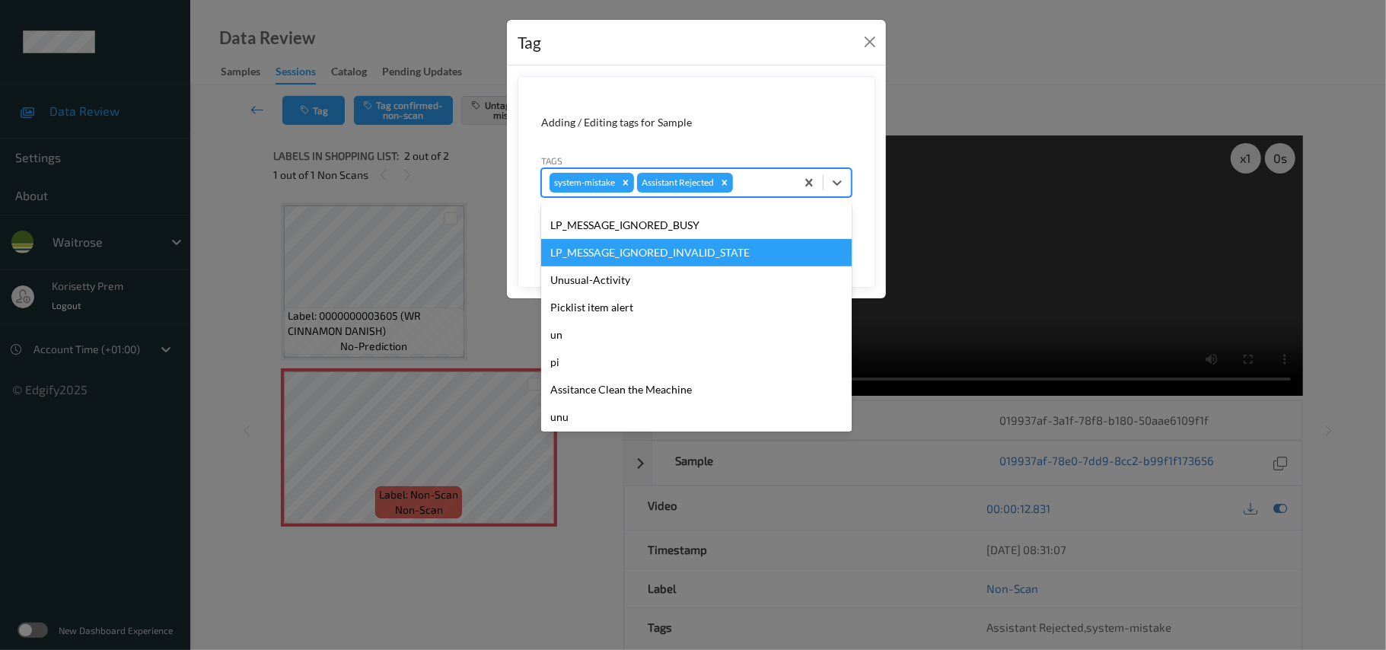
scroll to position [353, 0]
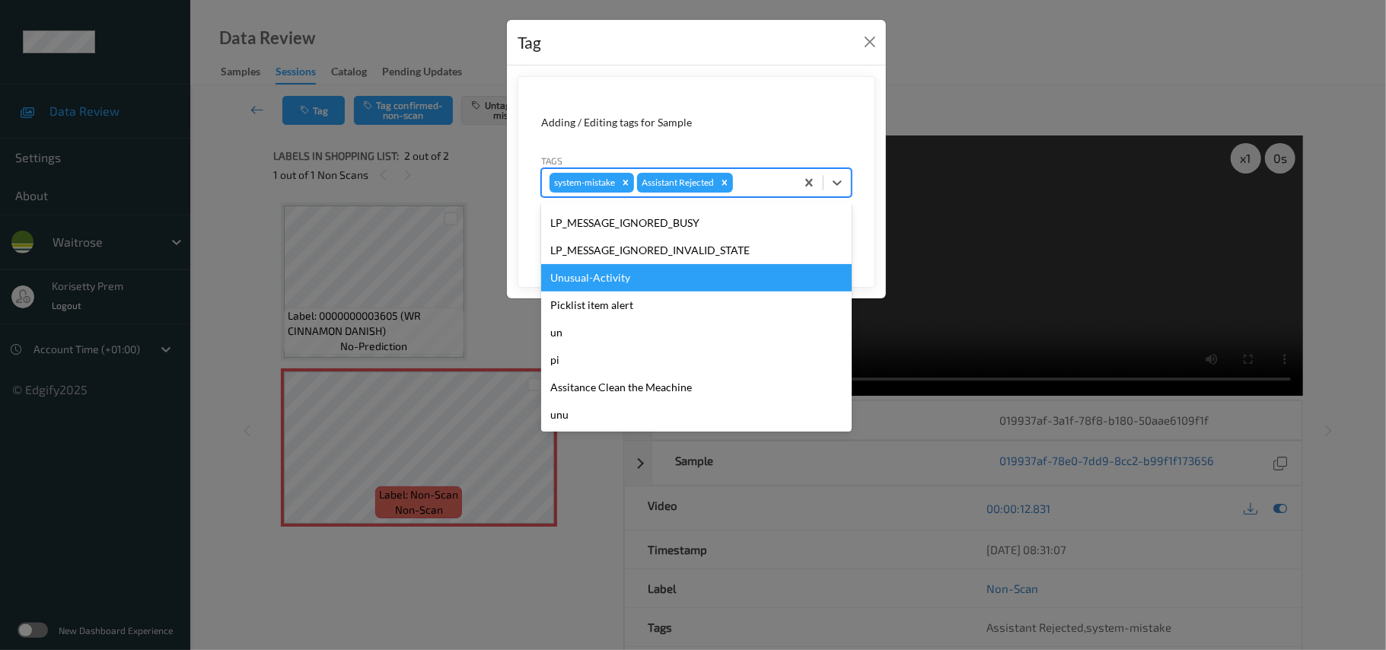
click at [626, 284] on div "Unusual-Activity" at bounding box center [696, 277] width 310 height 27
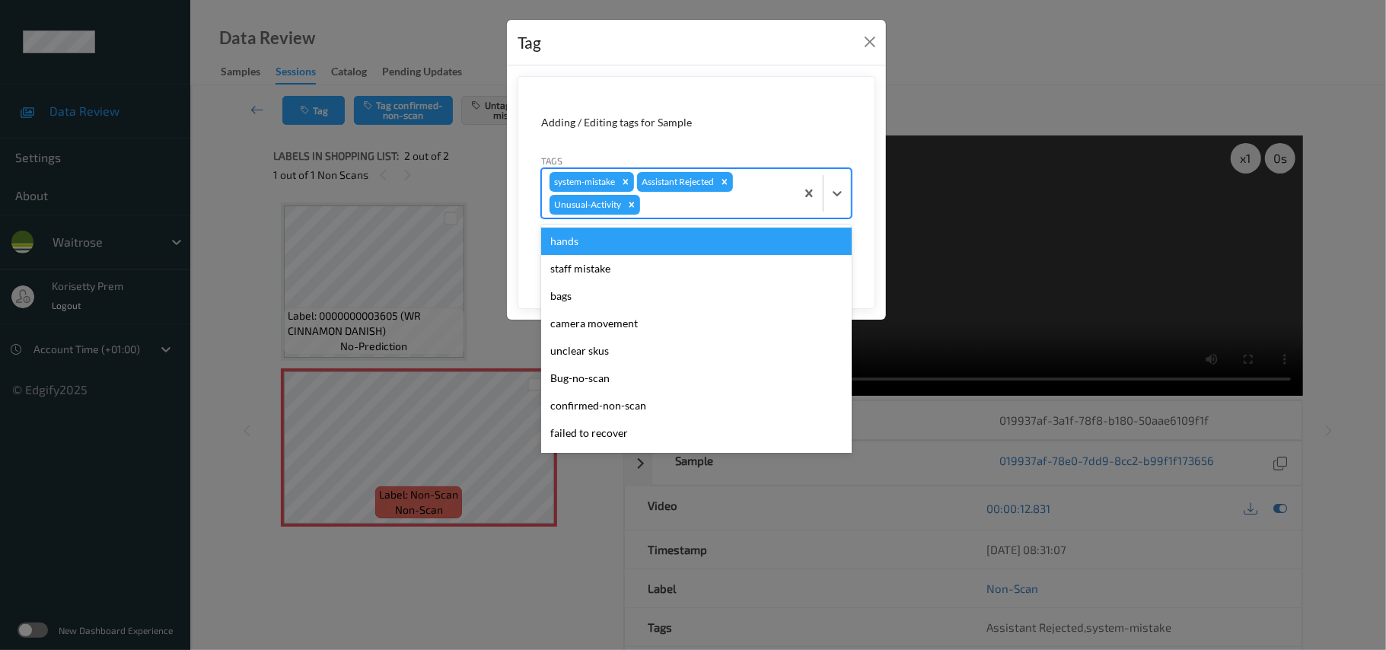
click at [695, 218] on div "system-mistake Assistant Rejected Unusual-Activity" at bounding box center [668, 193] width 253 height 49
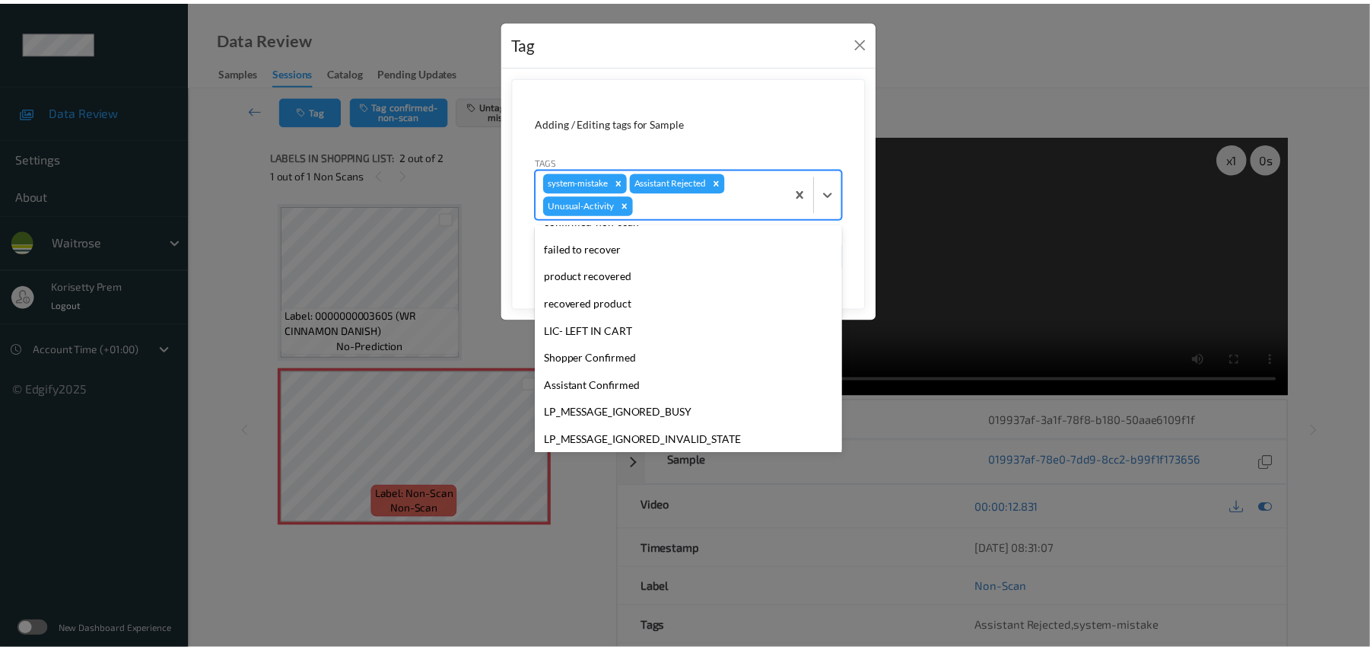
scroll to position [304, 0]
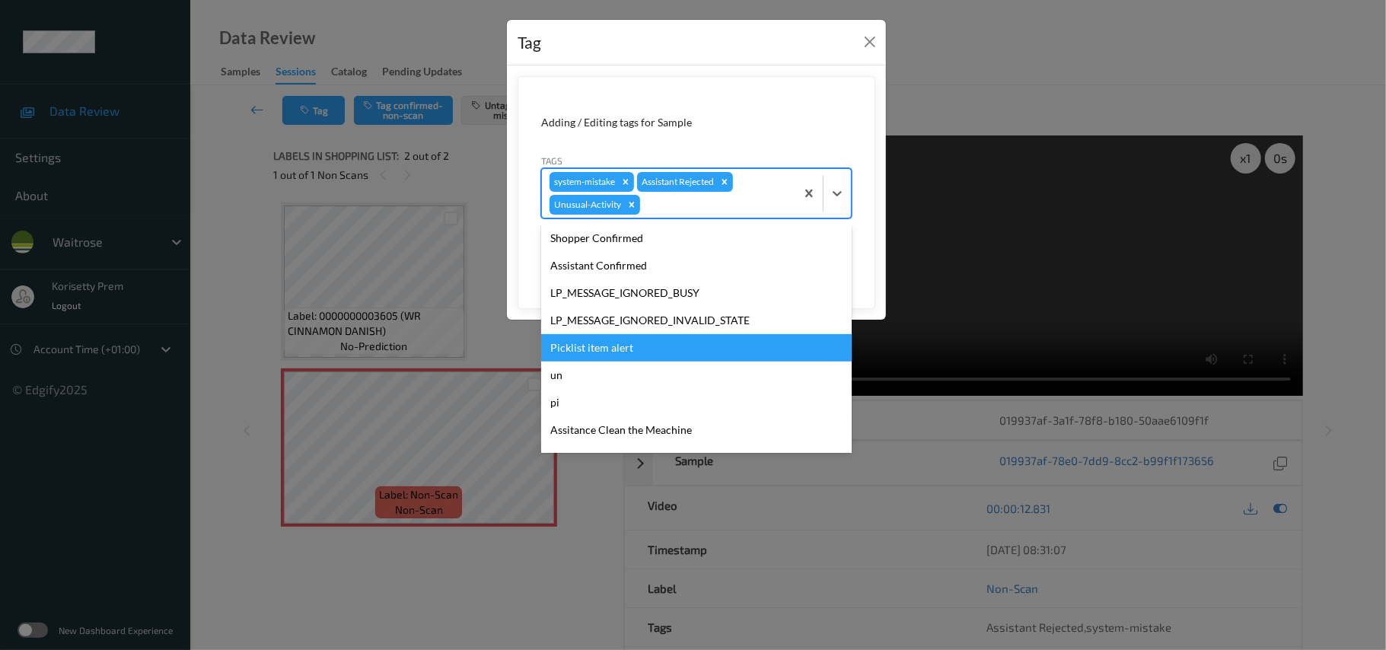
click at [607, 347] on div "Picklist item alert" at bounding box center [696, 347] width 310 height 27
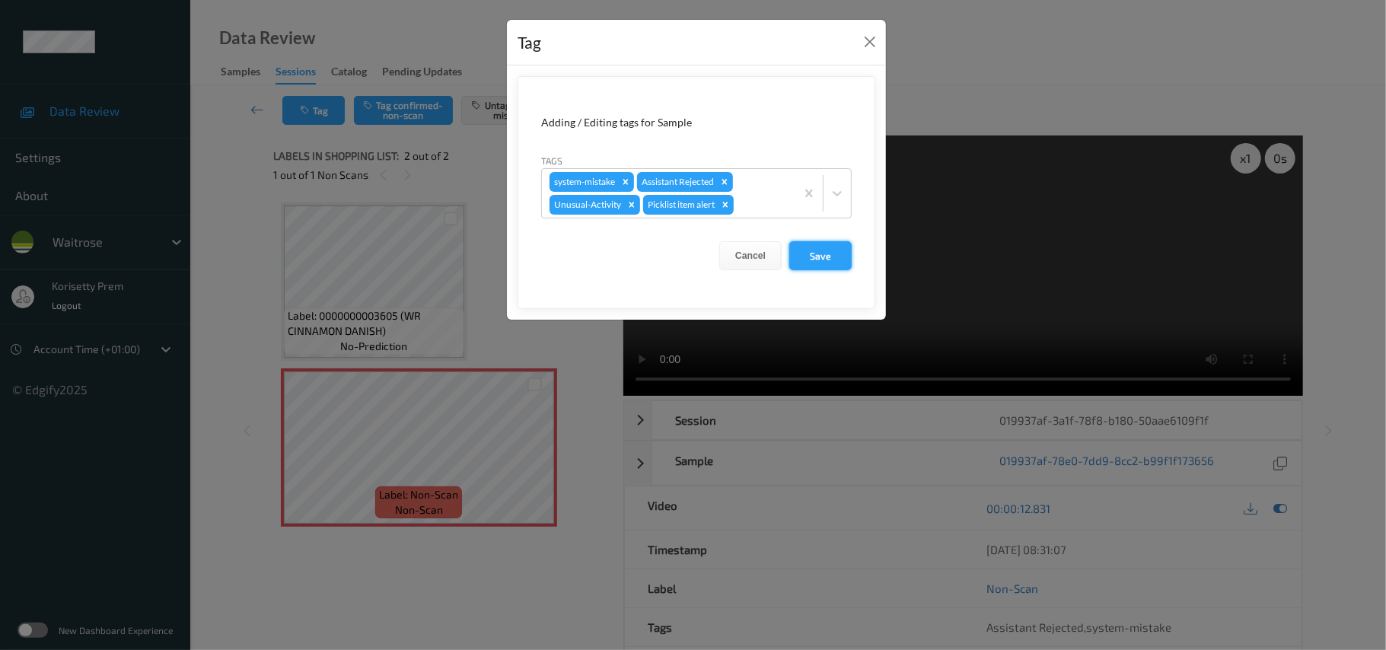
click at [814, 259] on button "Save" at bounding box center [820, 255] width 62 height 29
